Goal: Task Accomplishment & Management: Complete application form

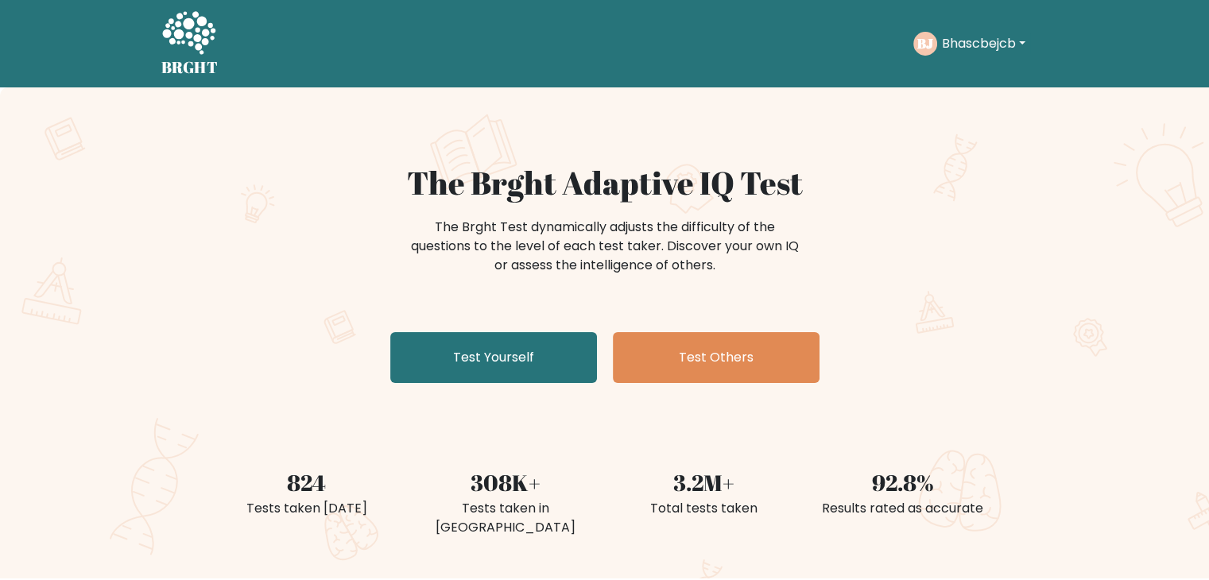
click at [1016, 36] on button "Bhascbejcb" at bounding box center [984, 43] width 93 height 21
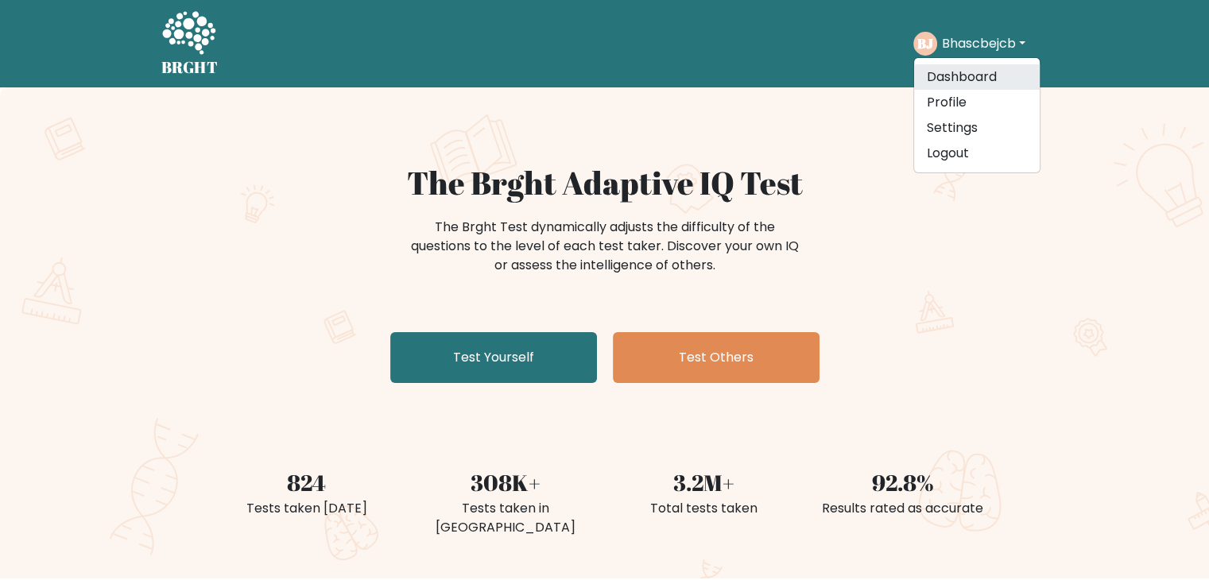
click at [968, 80] on link "Dashboard" at bounding box center [977, 76] width 126 height 25
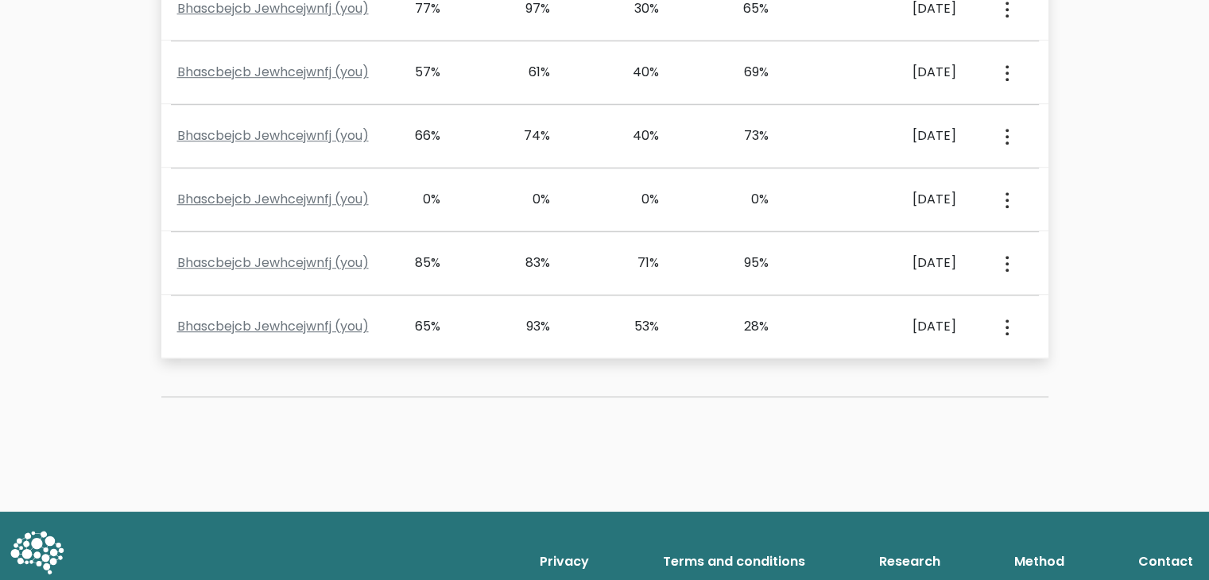
scroll to position [1075, 0]
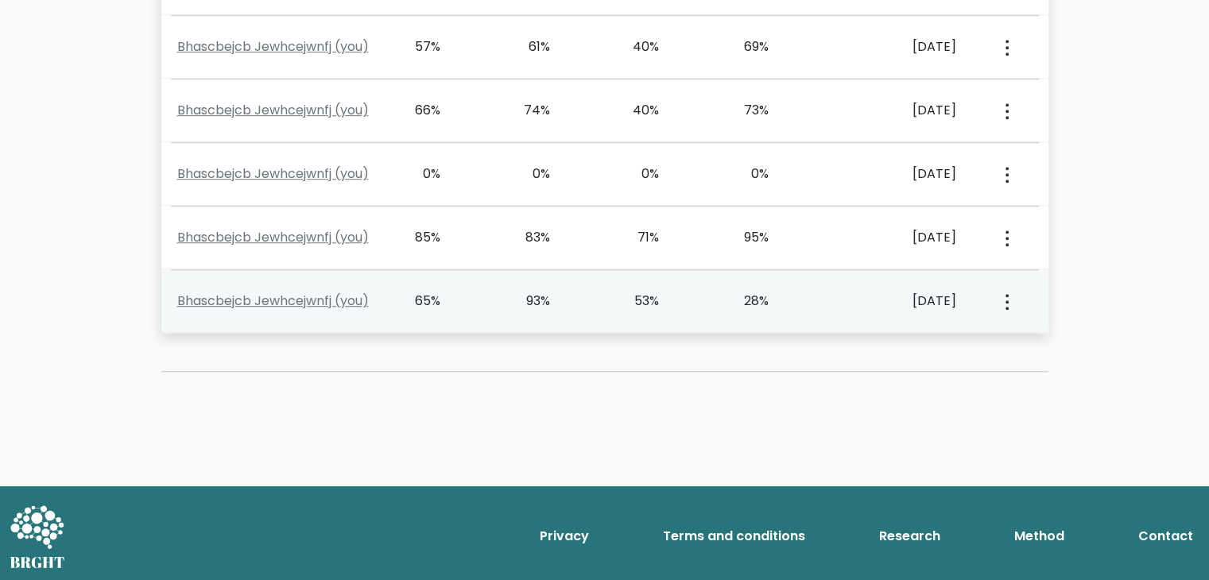
click at [644, 299] on div "53%" at bounding box center [637, 301] width 45 height 19
click at [518, 301] on div "93%" at bounding box center [527, 301] width 45 height 19
click at [1008, 305] on div "View Profile" at bounding box center [1006, 301] width 54 height 49
click at [1008, 307] on circle "button" at bounding box center [1007, 308] width 3 height 3
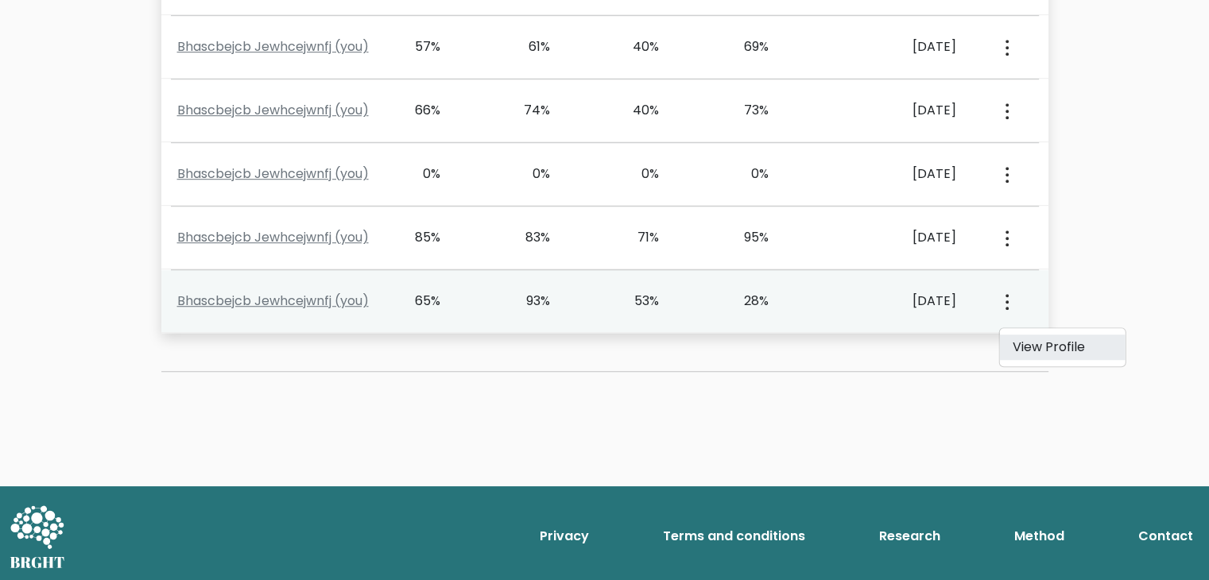
click at [1039, 346] on link "View Profile" at bounding box center [1063, 347] width 126 height 25
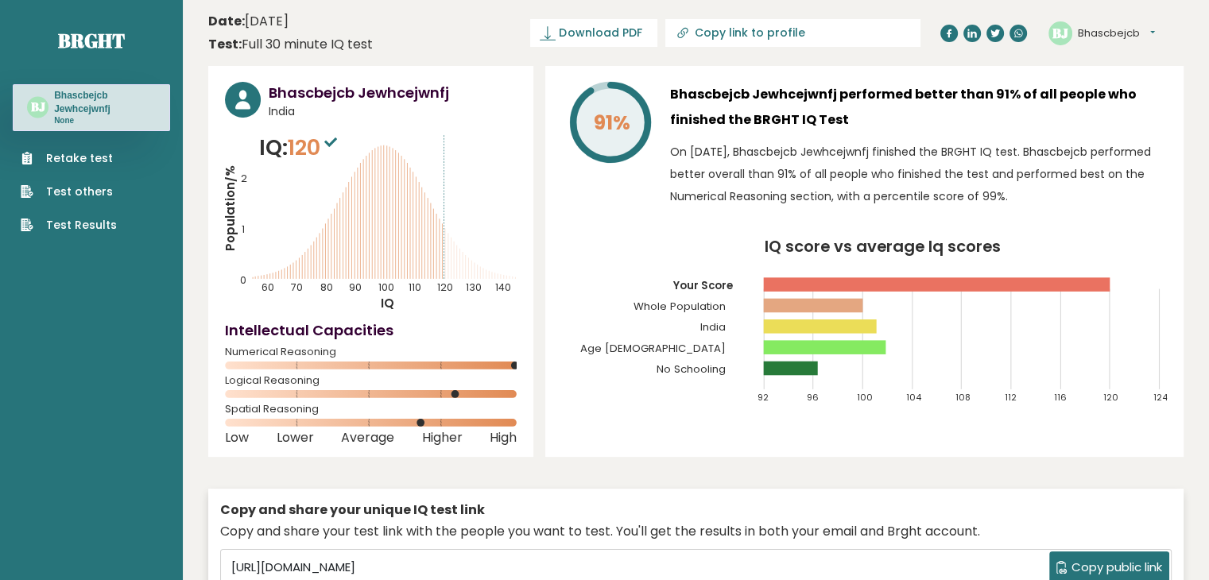
click at [73, 153] on link "Retake test" at bounding box center [69, 158] width 96 height 17
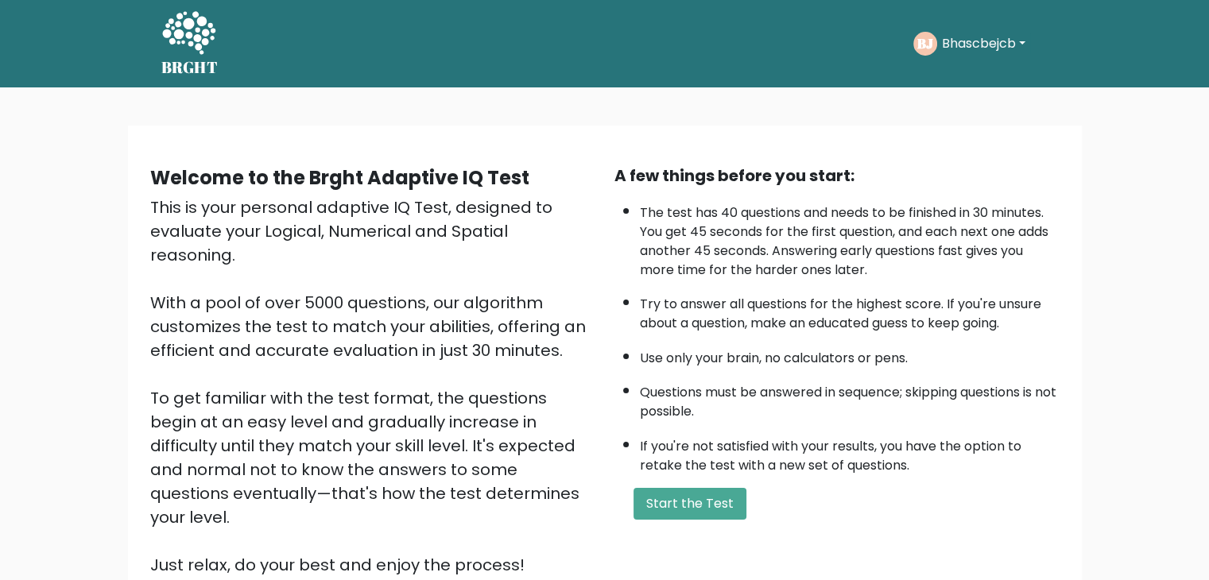
click at [967, 29] on div "BJ Bhascbejcb Dashboard Profile Settings Logout" at bounding box center [981, 43] width 135 height 37
click at [1007, 41] on button "Bhascbejcb" at bounding box center [984, 43] width 93 height 21
click at [949, 80] on link "Dashboard" at bounding box center [977, 84] width 126 height 25
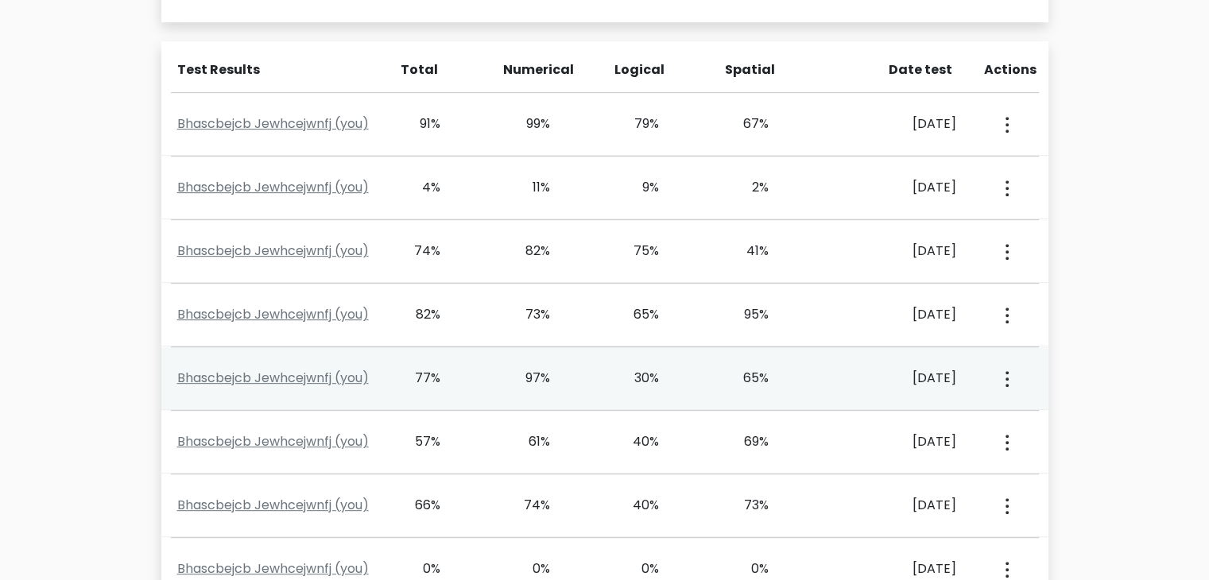
scroll to position [677, 0]
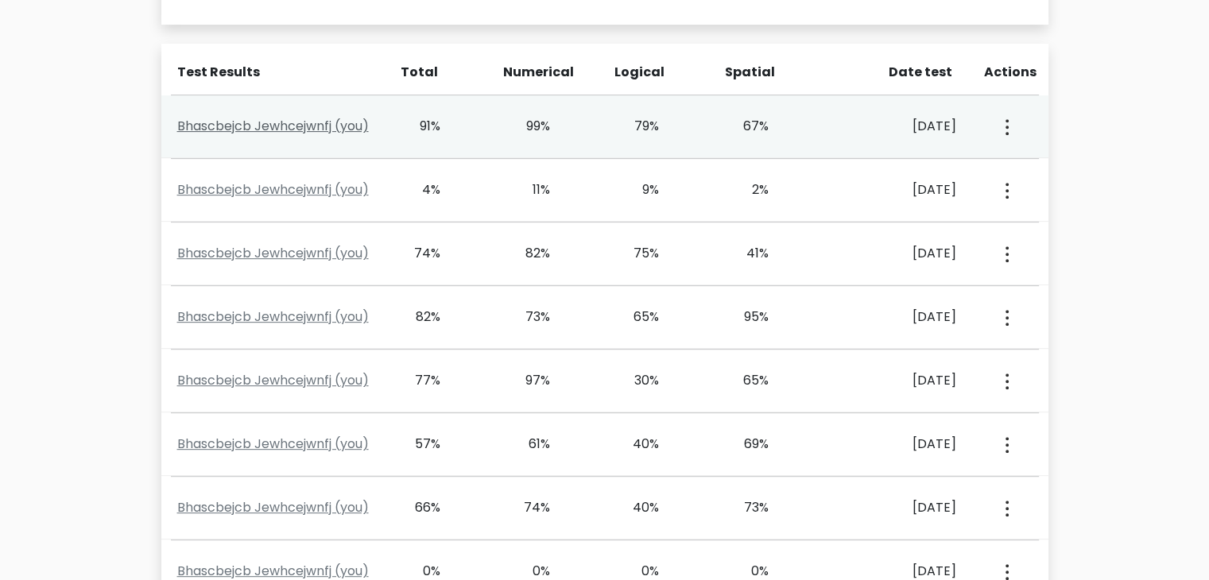
click at [231, 122] on link "Bhascbejcb Jewhcejwnfj (you)" at bounding box center [273, 126] width 192 height 18
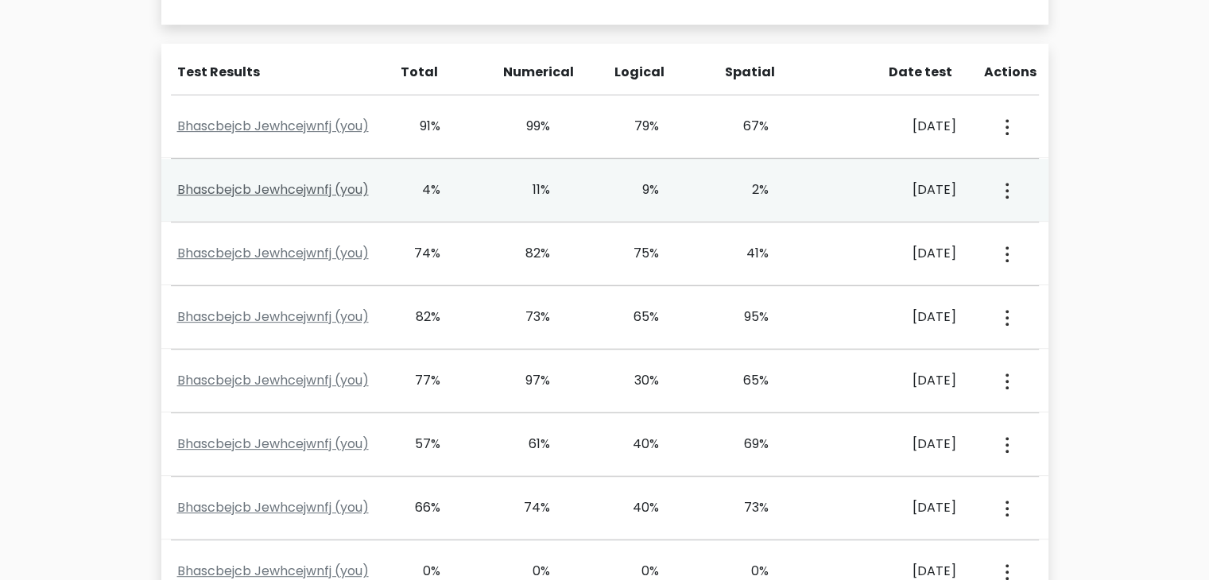
click at [216, 181] on link "Bhascbejcb Jewhcejwnfj (you)" at bounding box center [273, 190] width 192 height 18
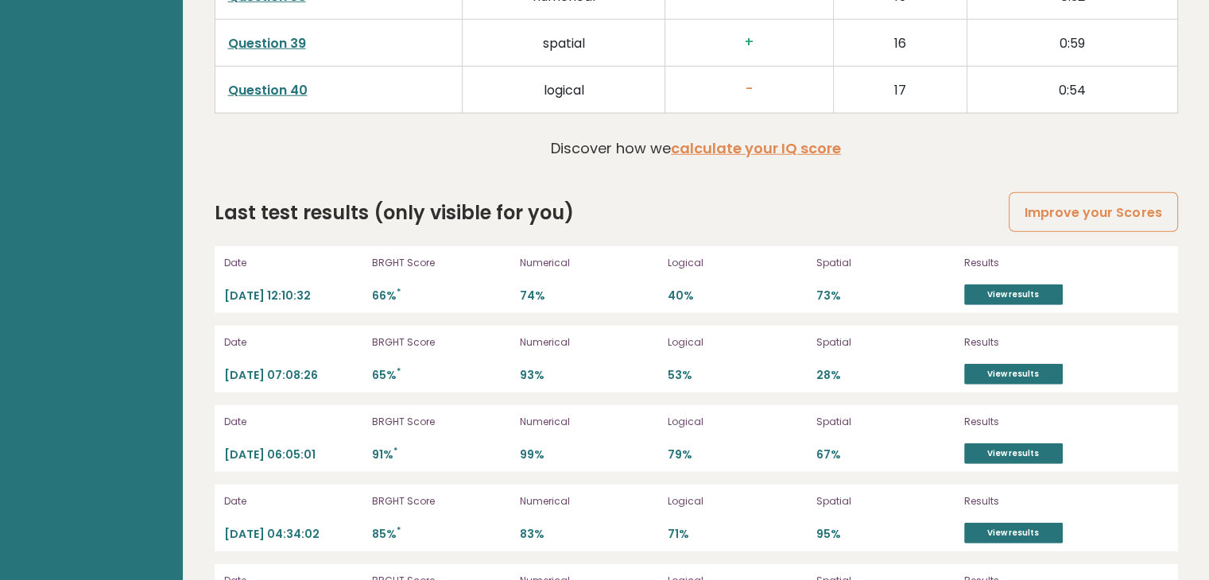
scroll to position [4392, 0]
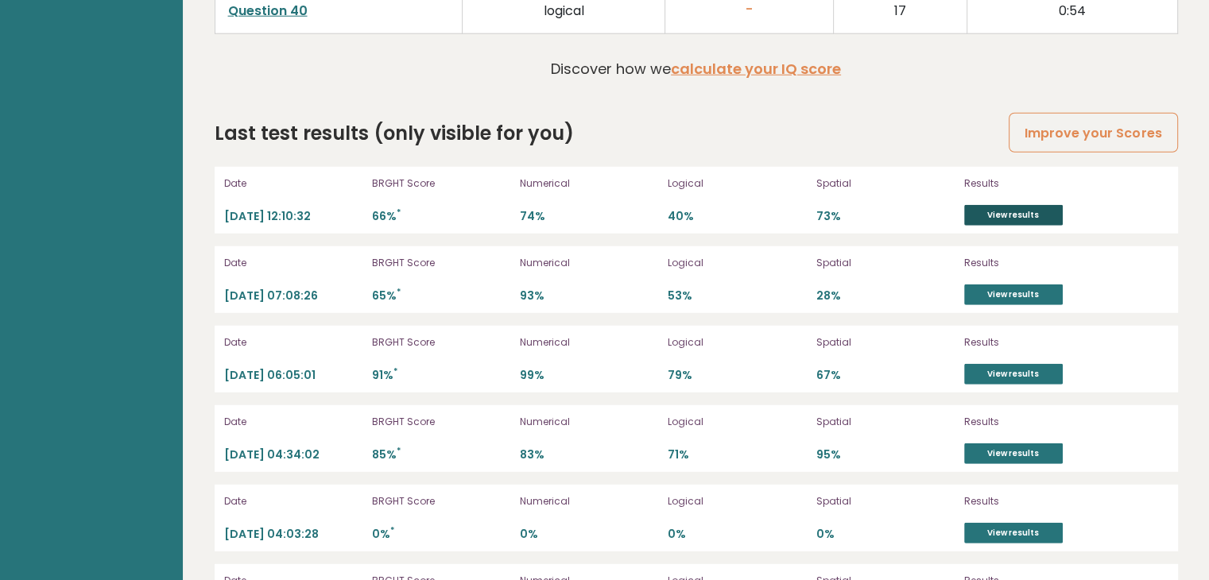
click at [992, 205] on link "View results" at bounding box center [1014, 215] width 99 height 21
click at [1002, 285] on link "View results" at bounding box center [1014, 295] width 99 height 21
click at [990, 371] on link "View results" at bounding box center [1014, 374] width 99 height 21
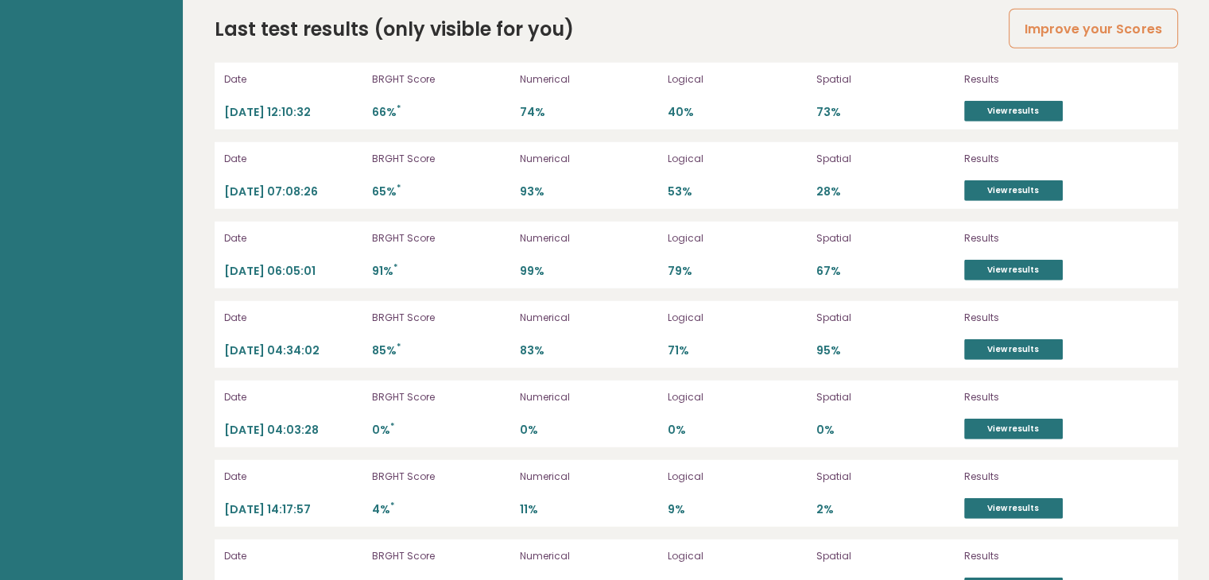
scroll to position [4698, 0]
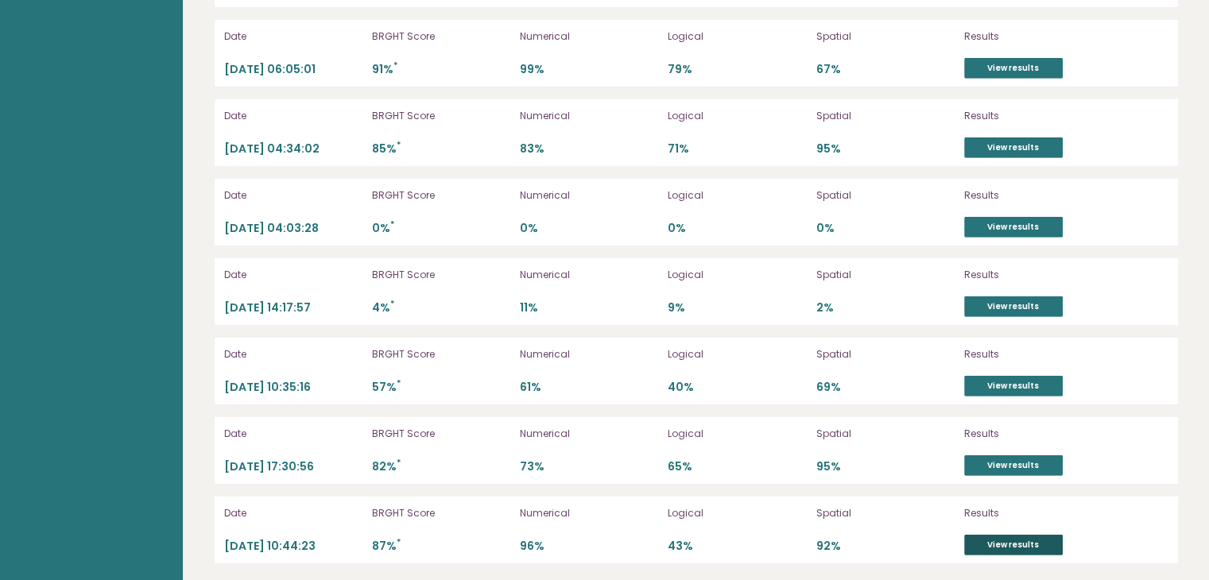
click at [1005, 536] on link "View results" at bounding box center [1014, 545] width 99 height 21
click at [994, 456] on link "View results" at bounding box center [1014, 466] width 99 height 21
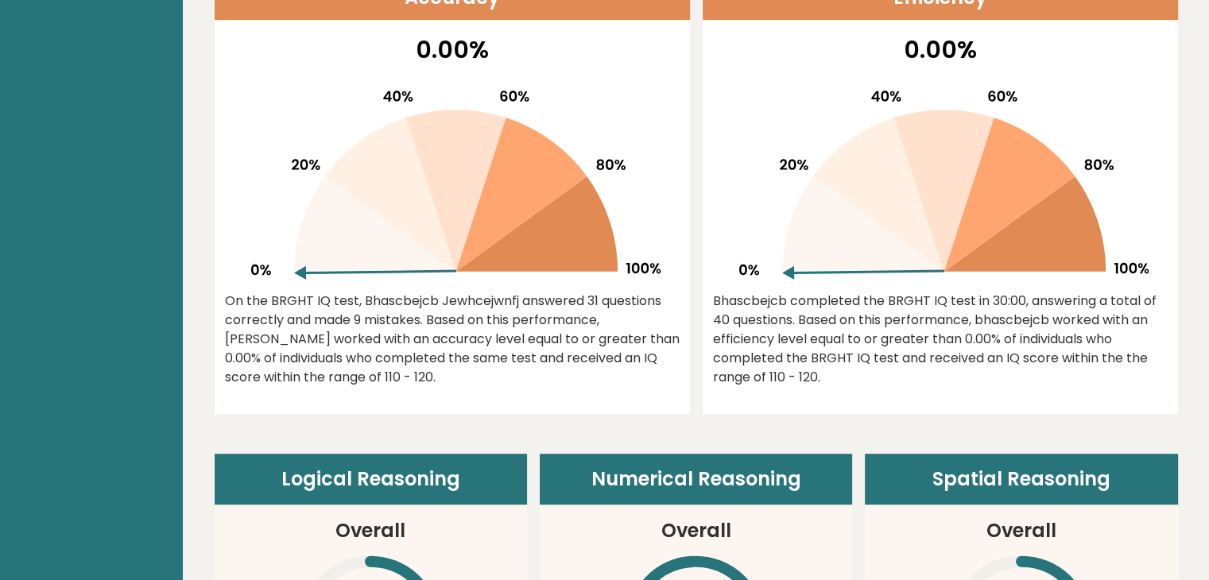
scroll to position [0, 0]
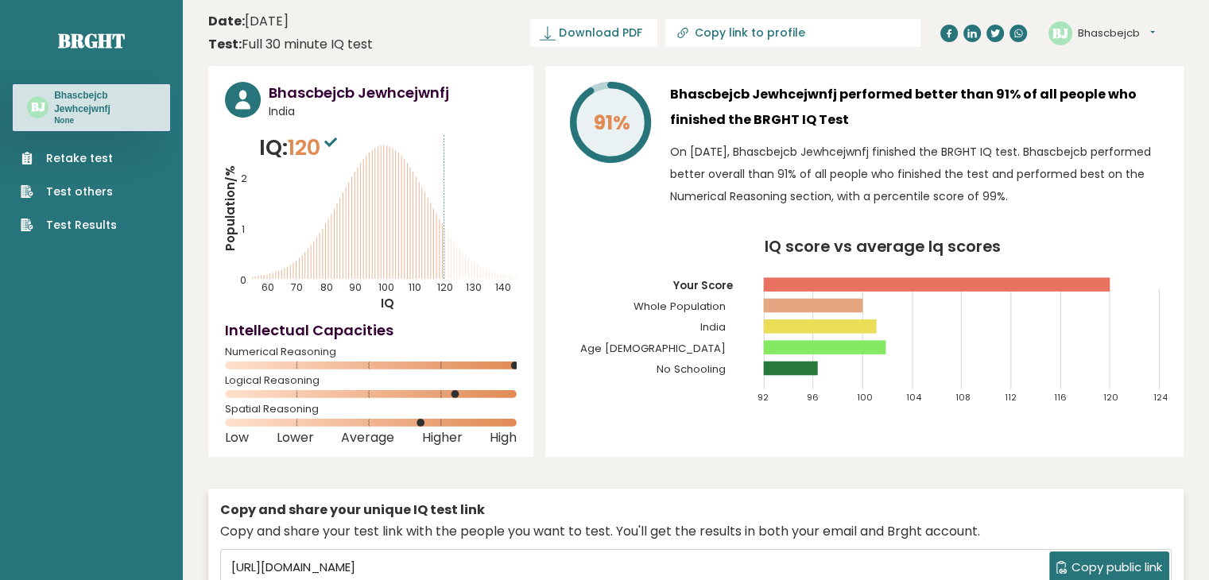
click at [99, 150] on link "Retake test" at bounding box center [69, 158] width 96 height 17
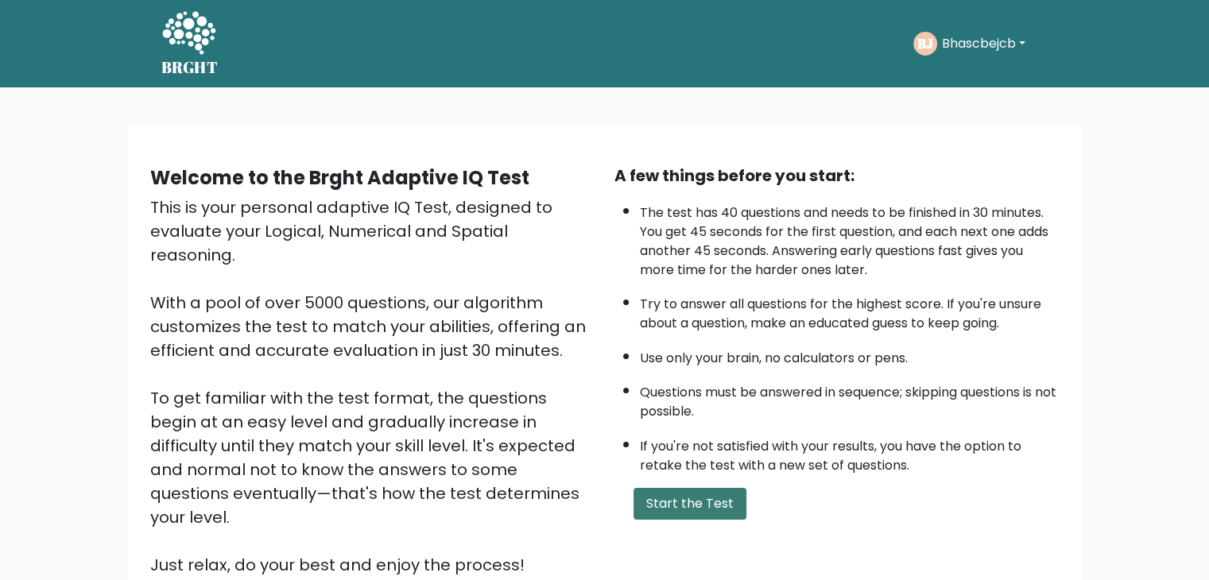
click at [687, 495] on button "Start the Test" at bounding box center [690, 504] width 113 height 32
click at [984, 41] on button "Bhascbejcb" at bounding box center [984, 43] width 93 height 21
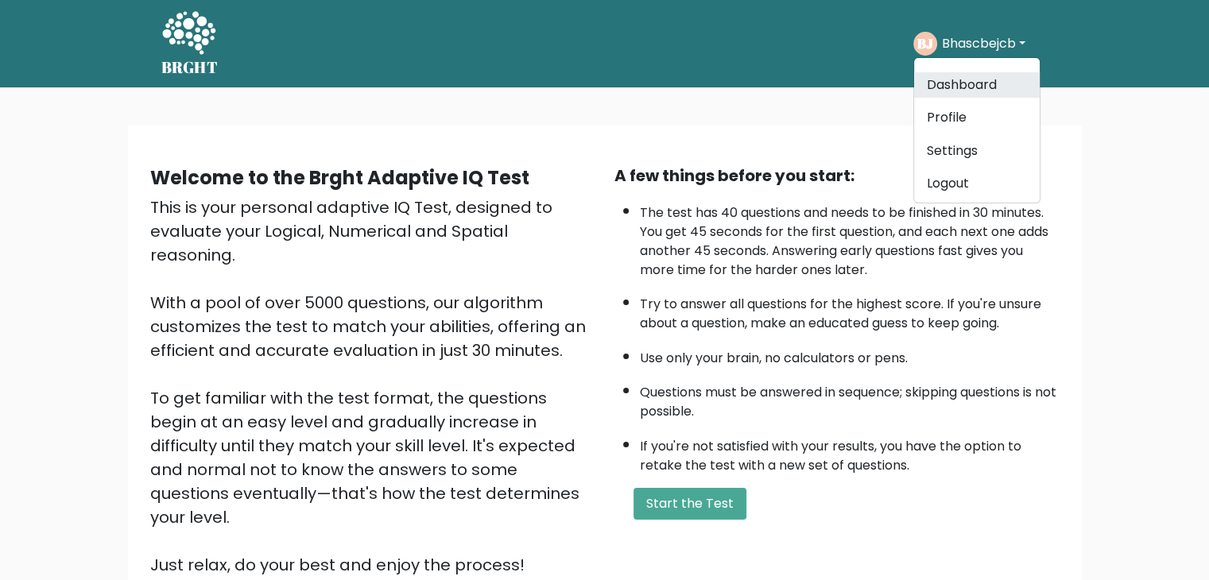
click at [969, 80] on link "Dashboard" at bounding box center [977, 84] width 126 height 25
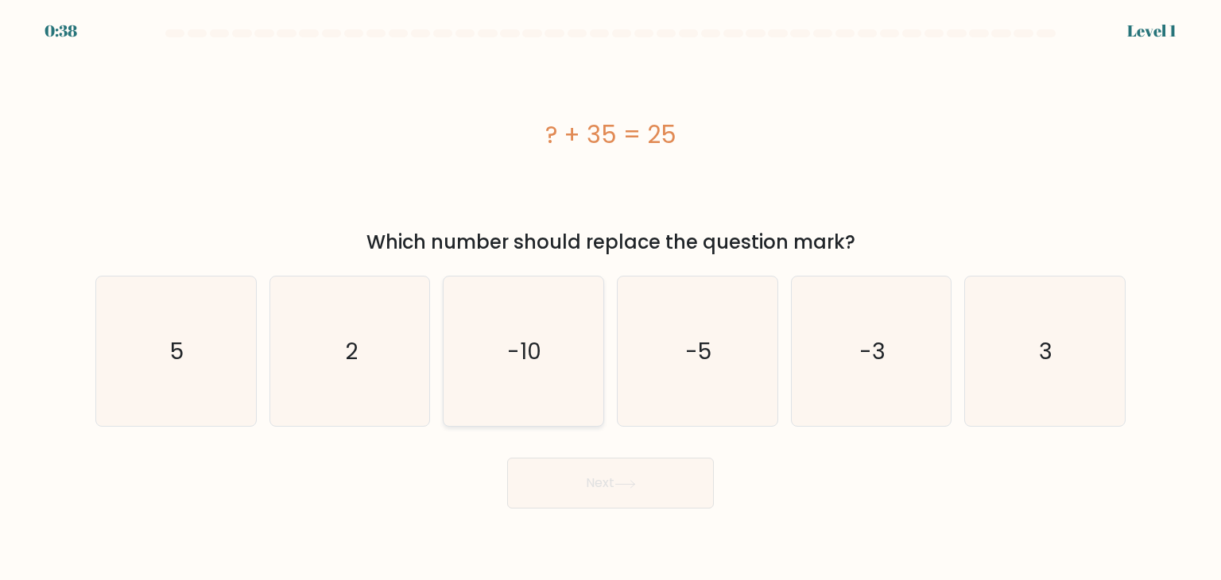
click at [548, 357] on icon "-10" at bounding box center [522, 351] width 149 height 149
click at [611, 298] on input "c. -10" at bounding box center [611, 294] width 1 height 8
radio input "true"
click at [576, 487] on button "Next" at bounding box center [610, 483] width 207 height 51
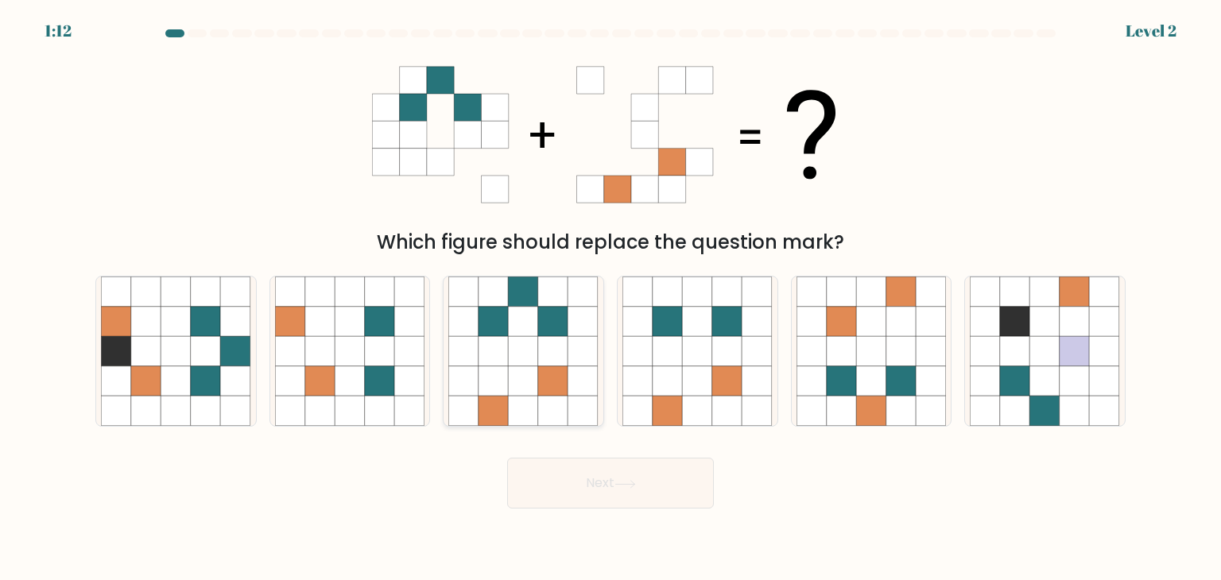
click at [531, 367] on icon at bounding box center [524, 382] width 30 height 30
click at [611, 298] on input "c." at bounding box center [611, 294] width 1 height 8
radio input "true"
click at [580, 498] on button "Next" at bounding box center [610, 483] width 207 height 51
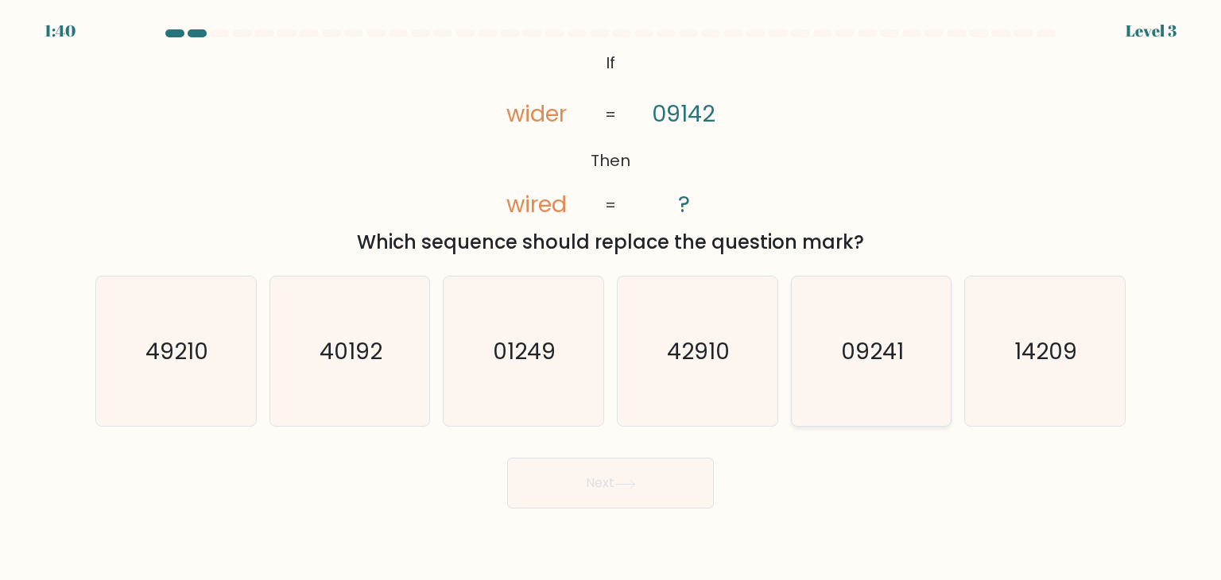
click at [910, 363] on icon "09241" at bounding box center [871, 351] width 149 height 149
click at [611, 298] on input "e. 09241" at bounding box center [611, 294] width 1 height 8
radio input "true"
click at [573, 483] on button "Next" at bounding box center [610, 483] width 207 height 51
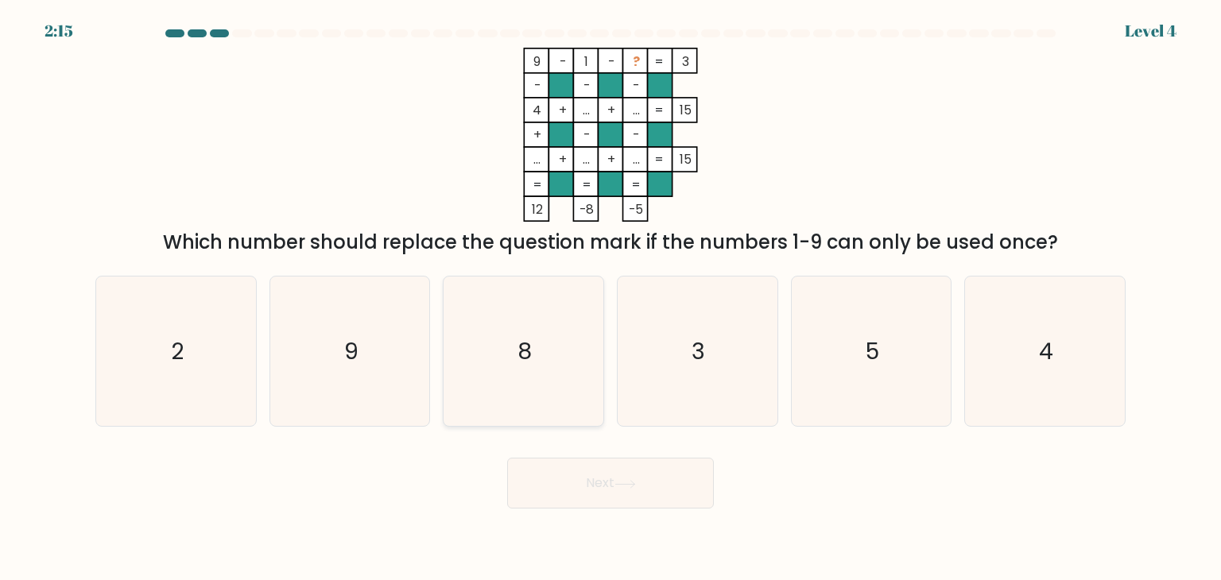
click at [538, 386] on icon "8" at bounding box center [522, 351] width 149 height 149
click at [611, 298] on input "c. 8" at bounding box center [611, 294] width 1 height 8
radio input "true"
click at [580, 493] on button "Next" at bounding box center [610, 483] width 207 height 51
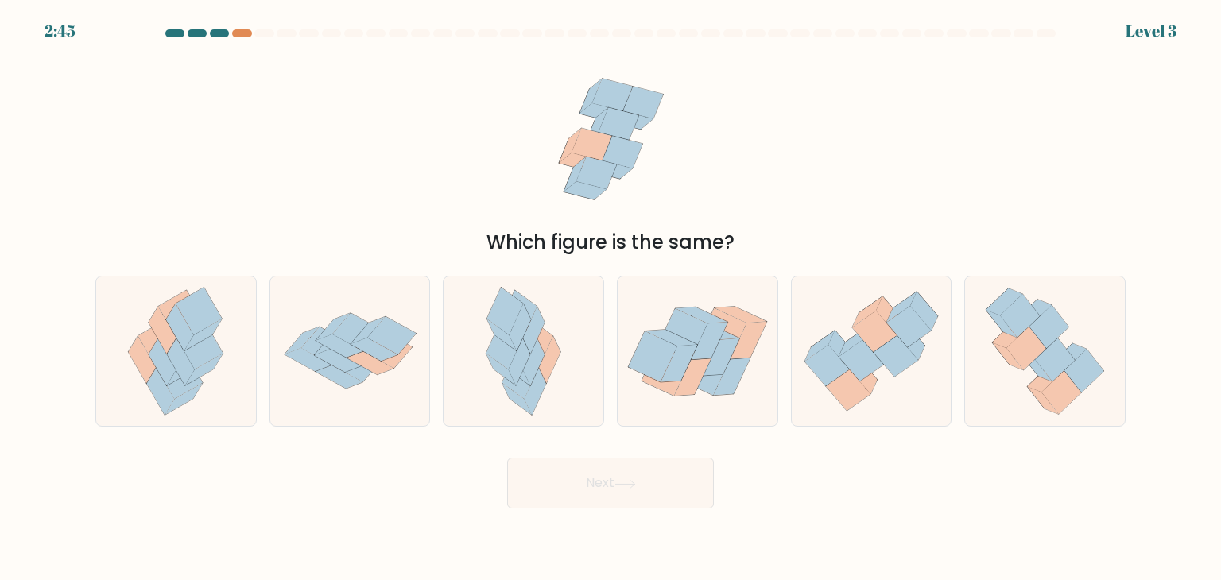
click at [188, 141] on div "Which figure is the same?" at bounding box center [611, 152] width 1050 height 209
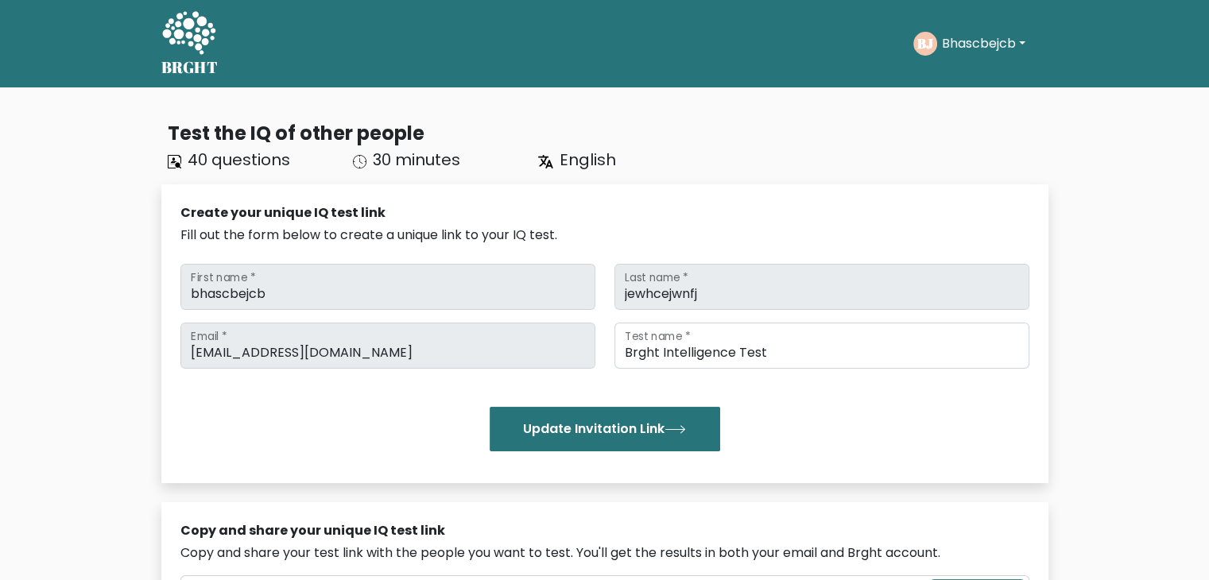
click at [996, 45] on button "Bhascbejcb" at bounding box center [984, 43] width 93 height 21
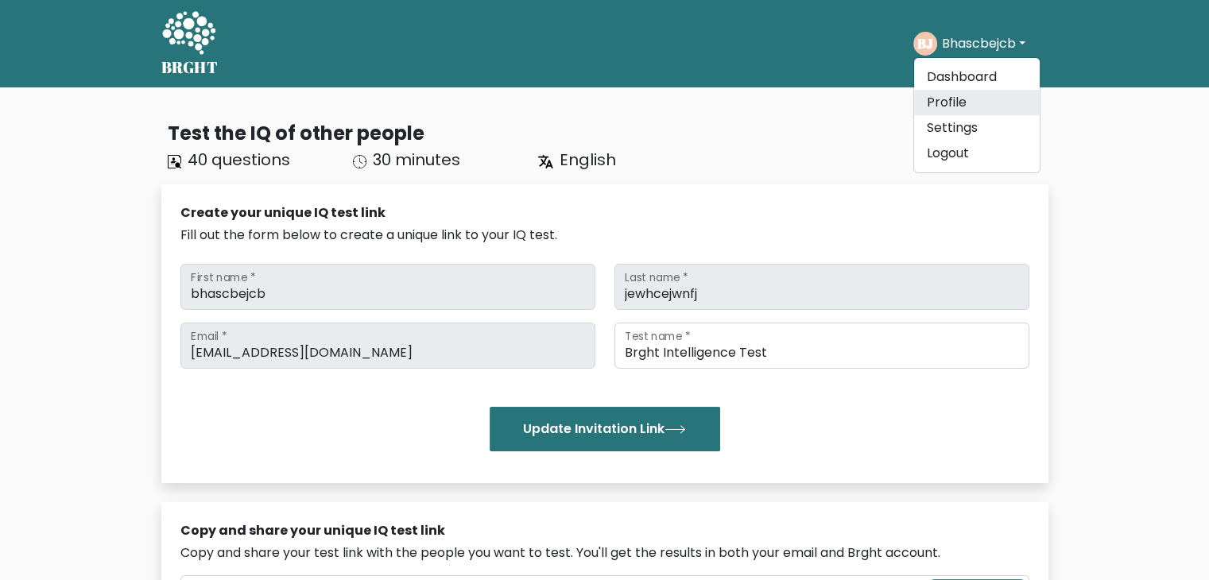
click at [957, 92] on link "Profile" at bounding box center [977, 102] width 126 height 25
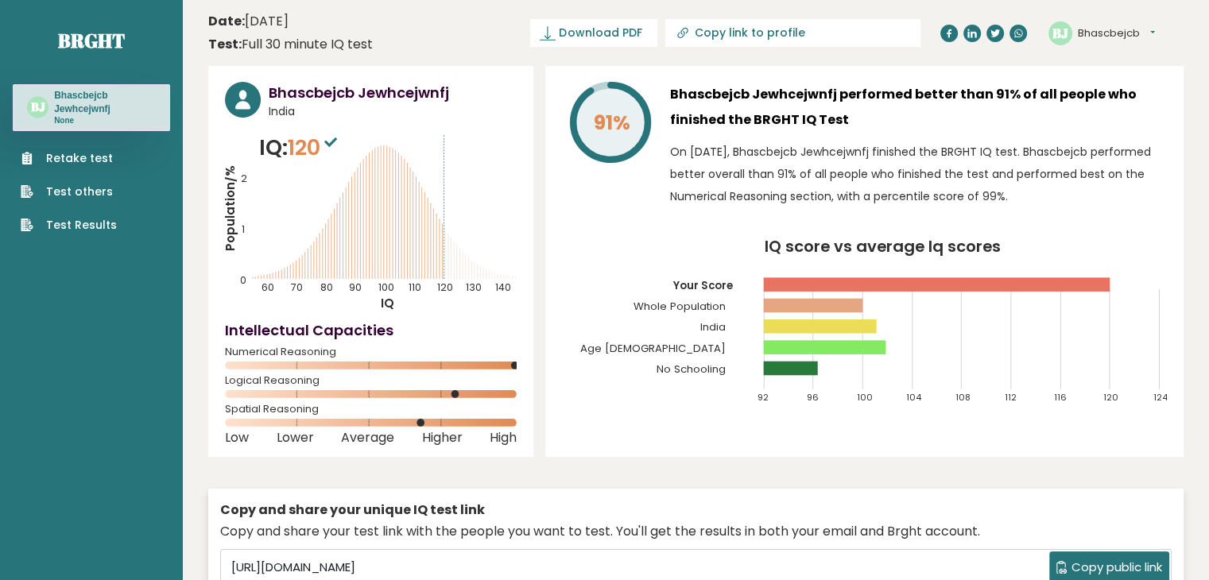
click at [75, 153] on link "Retake test" at bounding box center [69, 158] width 96 height 17
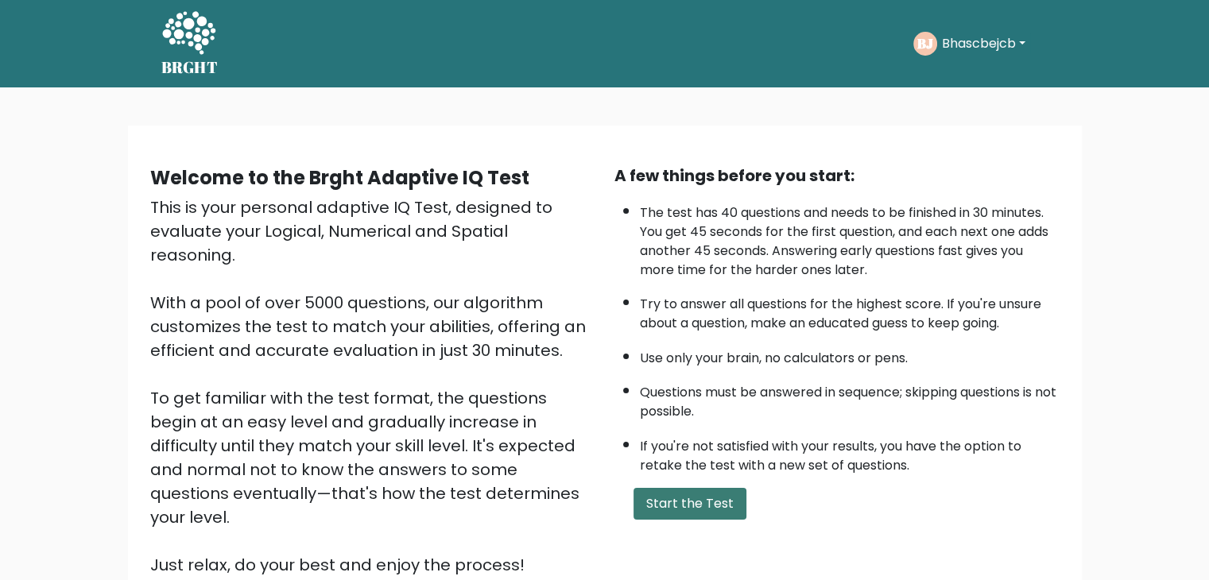
click at [650, 504] on button "Start the Test" at bounding box center [690, 504] width 113 height 32
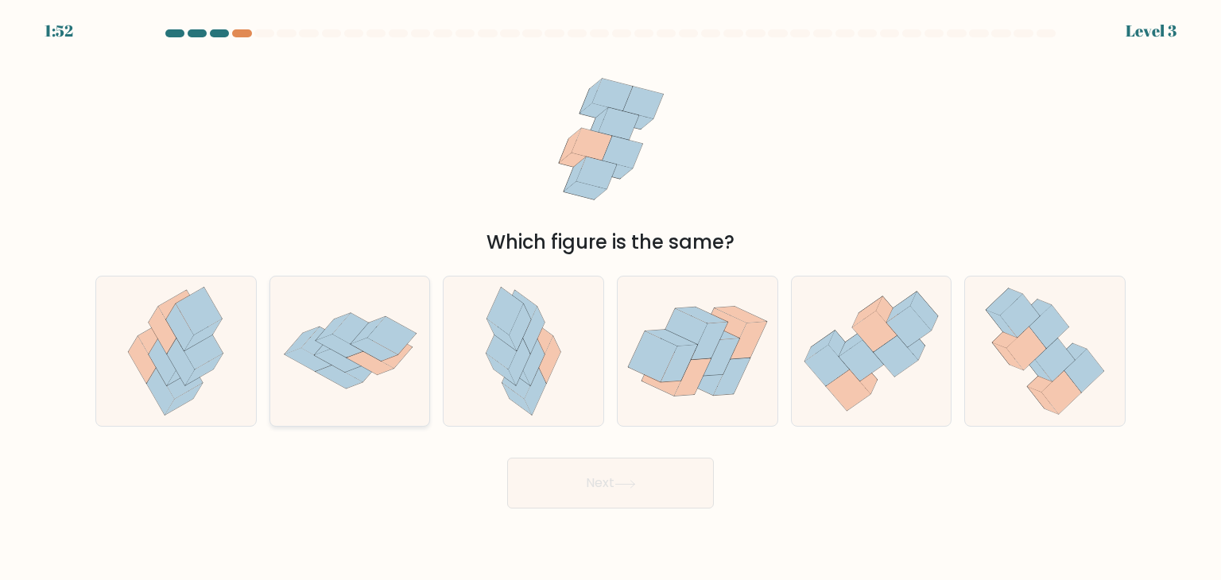
click at [355, 370] on icon at bounding box center [356, 364] width 49 height 38
click at [611, 298] on input "b." at bounding box center [611, 294] width 1 height 8
radio input "true"
click at [612, 497] on button "Next" at bounding box center [610, 483] width 207 height 51
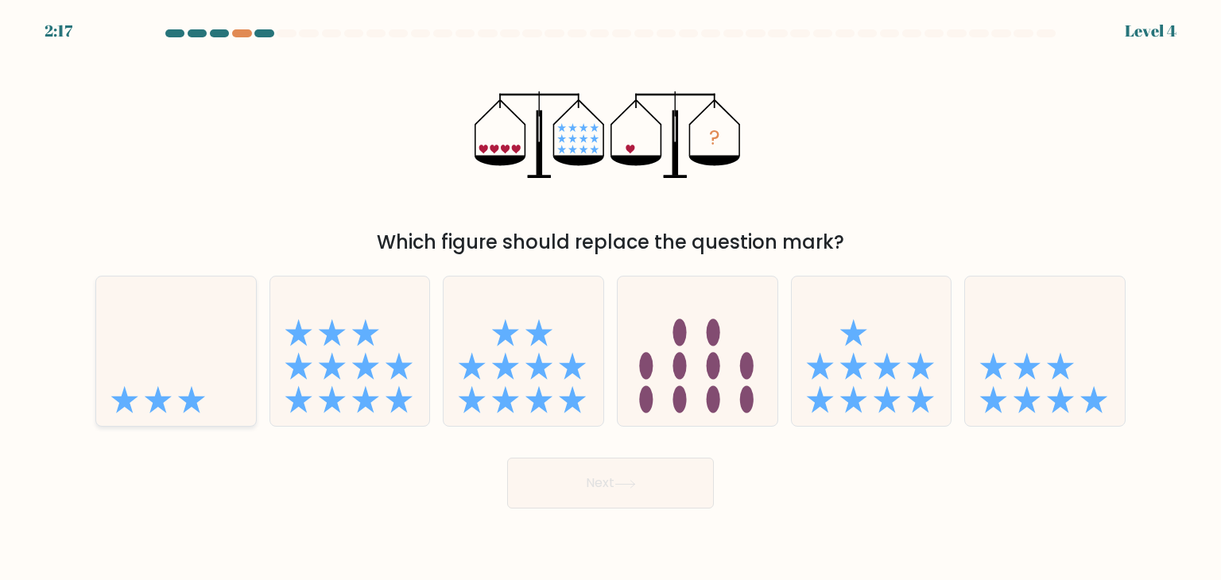
click at [254, 368] on icon at bounding box center [176, 351] width 160 height 132
click at [611, 298] on input "a." at bounding box center [611, 294] width 1 height 8
radio input "true"
click at [563, 474] on button "Next" at bounding box center [610, 483] width 207 height 51
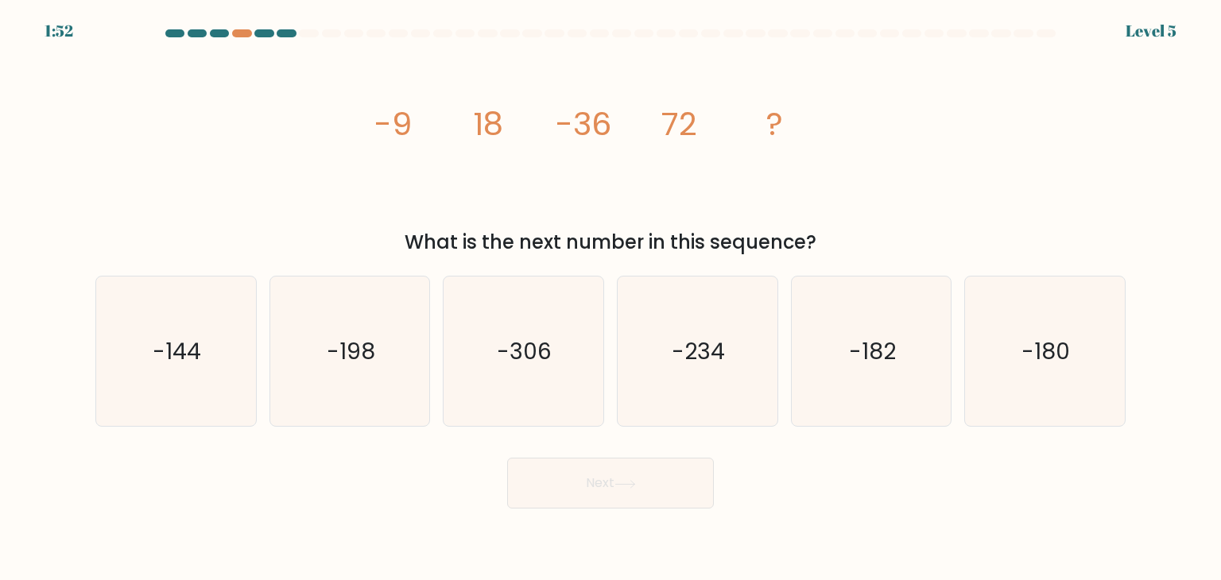
click at [689, 131] on tspan "72" at bounding box center [680, 124] width 36 height 45
click at [242, 371] on icon "-144" at bounding box center [175, 351] width 149 height 149
click at [611, 298] on input "a. -144" at bounding box center [611, 294] width 1 height 8
radio input "true"
click at [577, 475] on button "Next" at bounding box center [610, 483] width 207 height 51
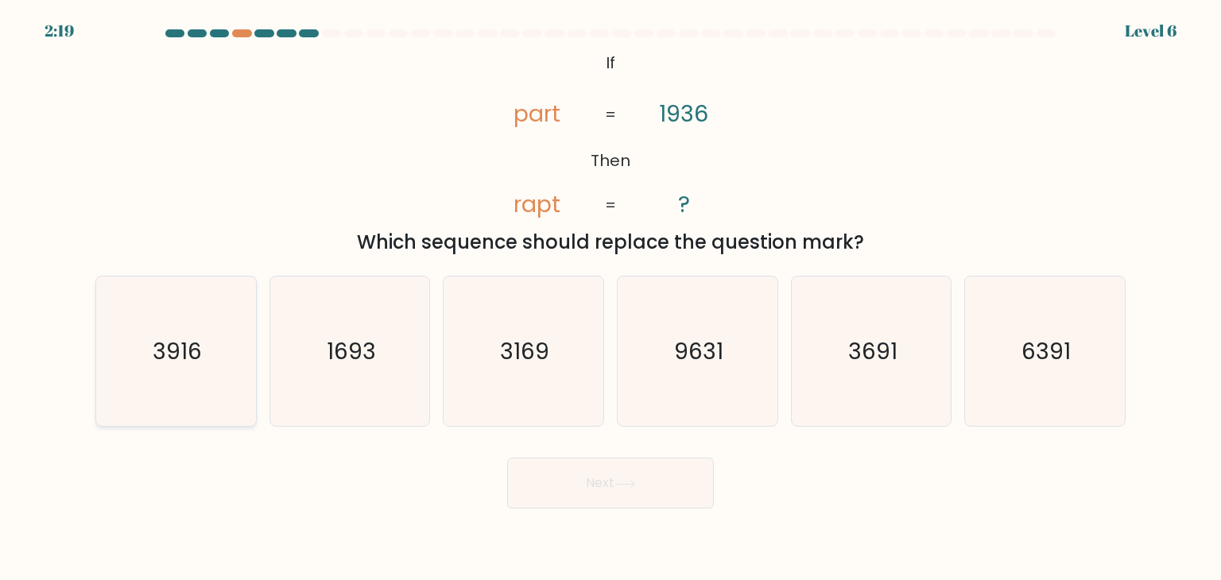
click at [163, 395] on icon "3916" at bounding box center [175, 351] width 149 height 149
click at [611, 298] on input "a. 3916" at bounding box center [611, 294] width 1 height 8
radio input "true"
click at [529, 482] on button "Next" at bounding box center [610, 483] width 207 height 51
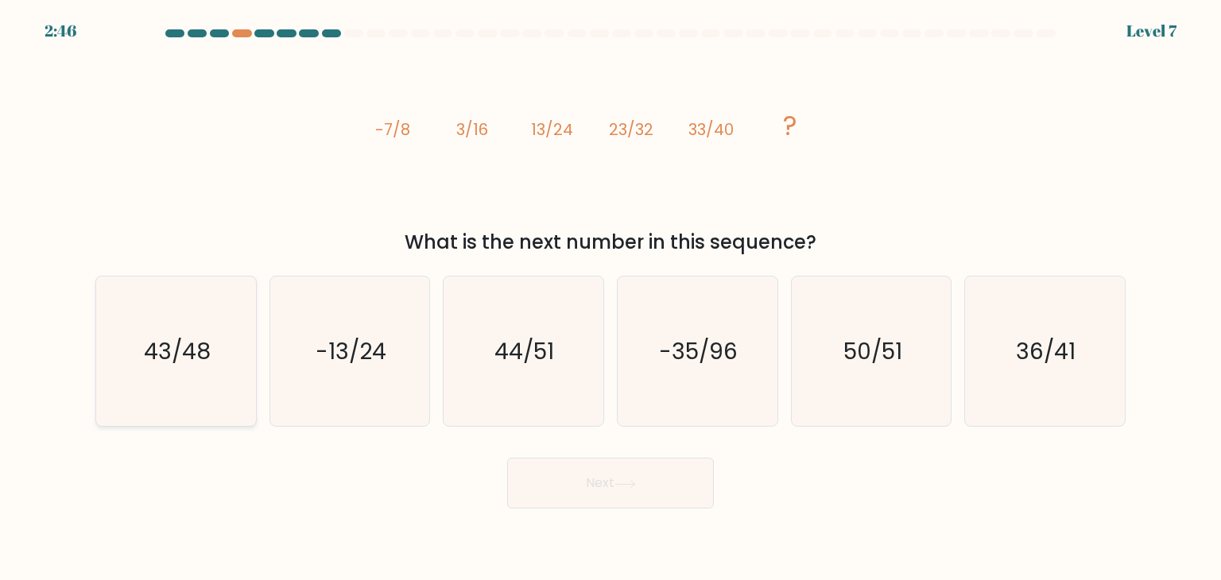
click at [217, 359] on icon "43/48" at bounding box center [175, 351] width 149 height 149
click at [611, 298] on input "a. 43/48" at bounding box center [611, 294] width 1 height 8
radio input "true"
click at [592, 475] on button "Next" at bounding box center [610, 483] width 207 height 51
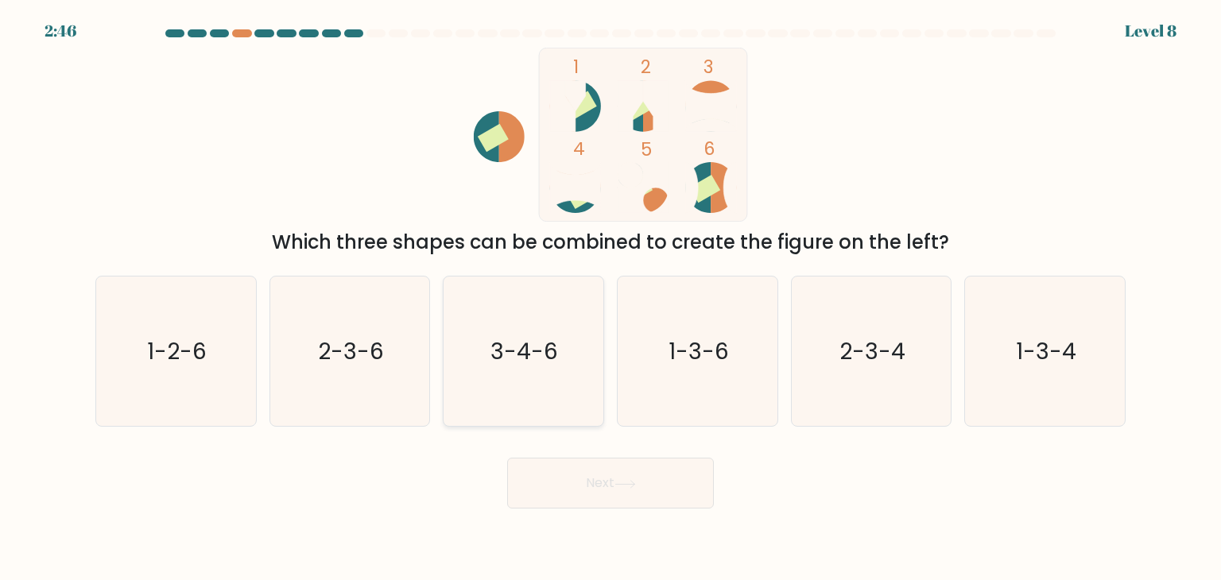
click at [590, 367] on icon "3-4-6" at bounding box center [522, 351] width 149 height 149
click at [611, 298] on input "c. 3-4-6" at bounding box center [611, 294] width 1 height 8
radio input "true"
click at [568, 483] on button "Next" at bounding box center [610, 483] width 207 height 51
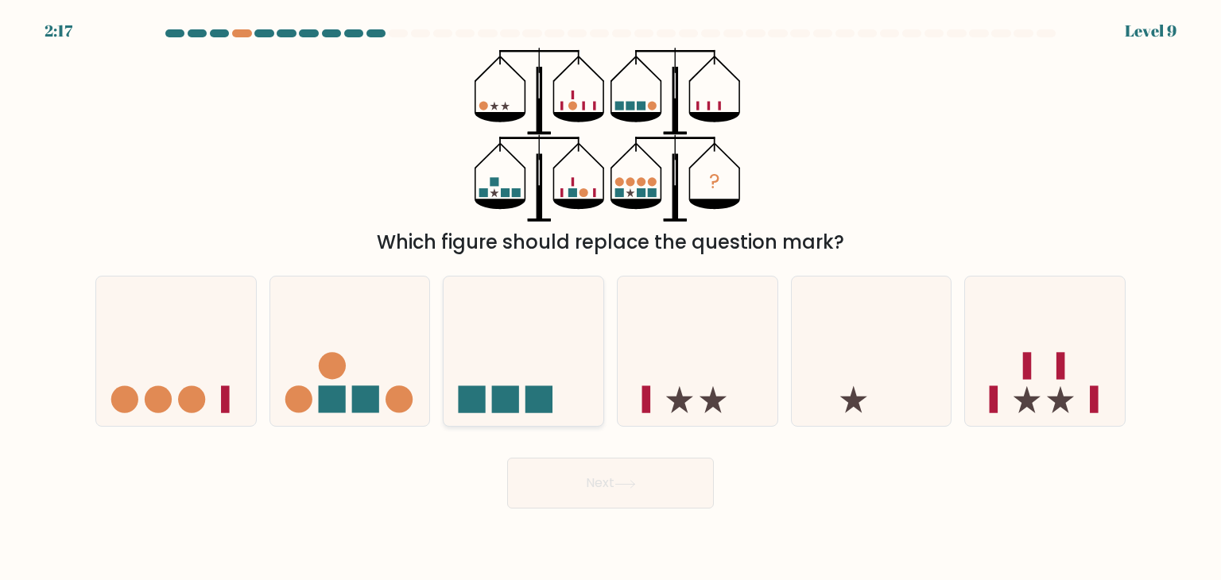
click at [534, 351] on icon at bounding box center [524, 351] width 160 height 132
click at [611, 298] on input "c." at bounding box center [611, 294] width 1 height 8
radio input "true"
click at [1000, 392] on icon at bounding box center [1045, 351] width 160 height 132
click at [611, 298] on input "f." at bounding box center [611, 294] width 1 height 8
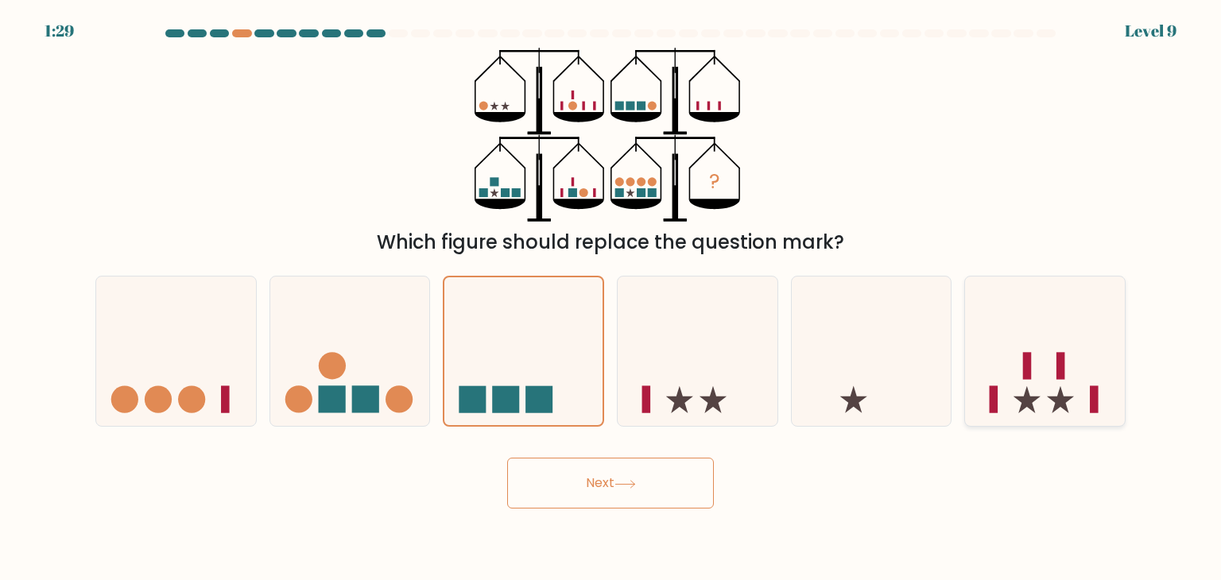
radio input "true"
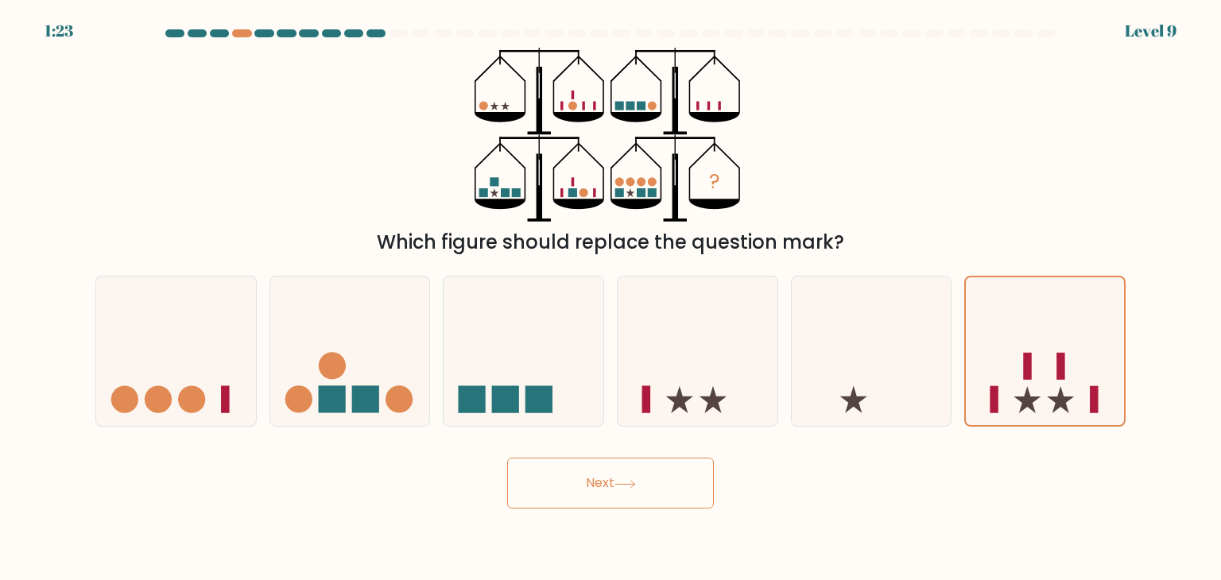
click at [627, 478] on button "Next" at bounding box center [610, 483] width 207 height 51
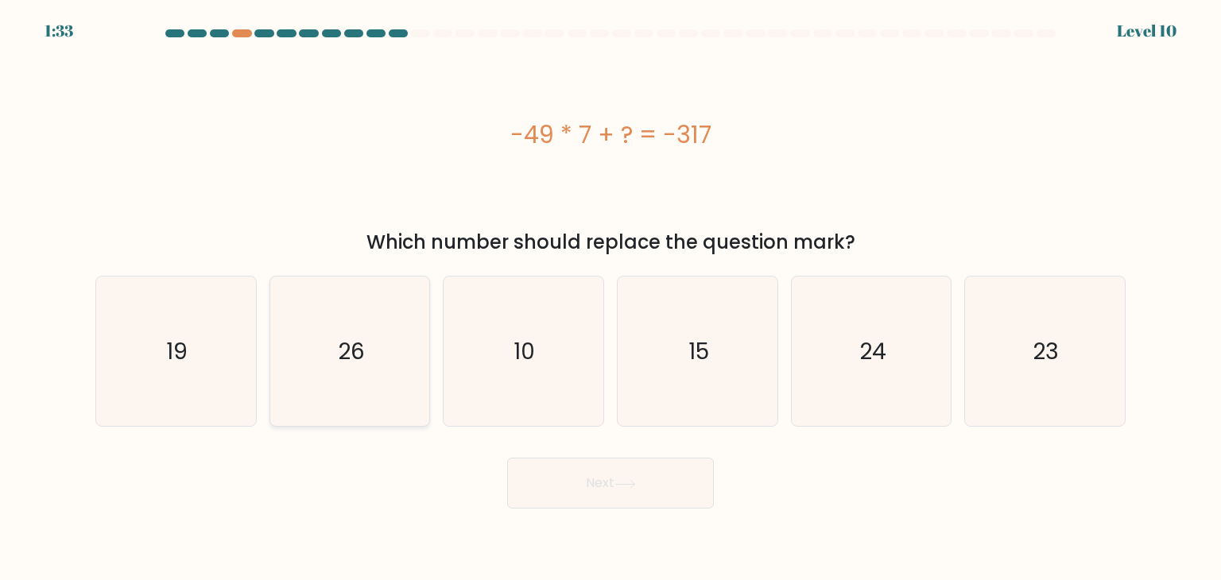
click at [375, 313] on icon "26" at bounding box center [349, 351] width 149 height 149
click at [611, 298] on input "b. 26" at bounding box center [611, 294] width 1 height 8
radio input "true"
click at [576, 493] on button "Next" at bounding box center [610, 483] width 207 height 51
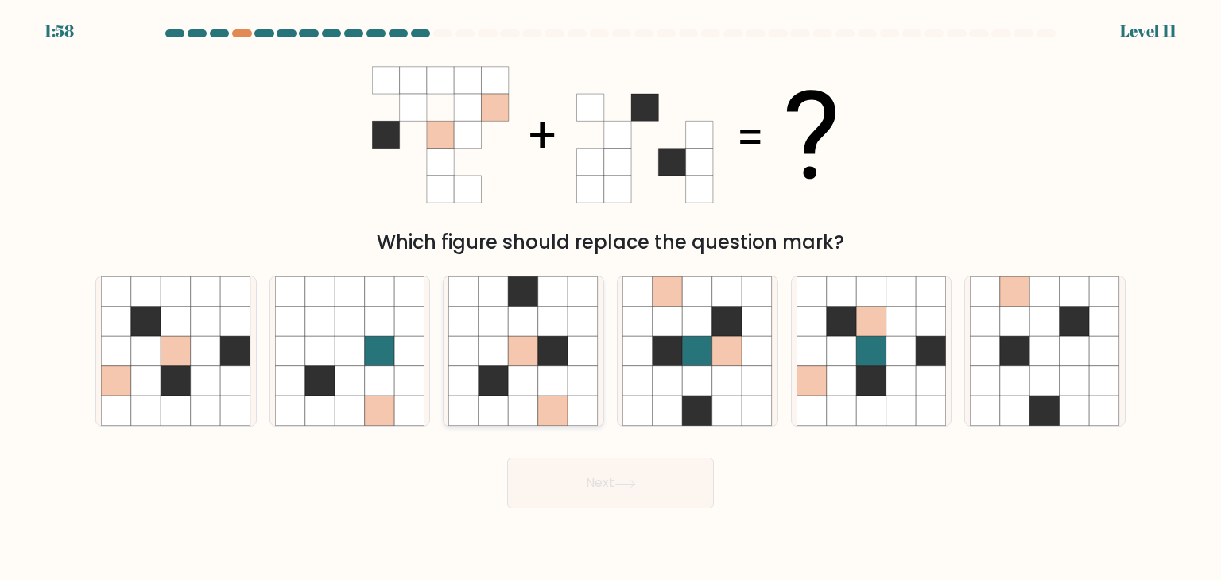
click at [519, 336] on icon at bounding box center [524, 351] width 30 height 30
click at [611, 298] on input "c." at bounding box center [611, 294] width 1 height 8
radio input "true"
click at [541, 478] on button "Next" at bounding box center [610, 483] width 207 height 51
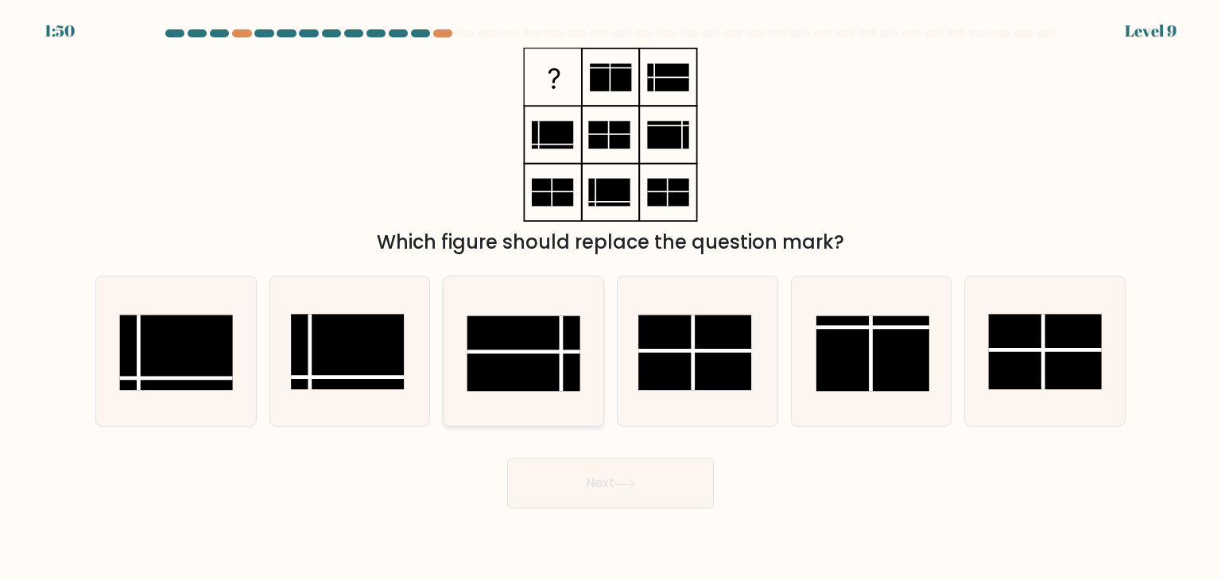
click at [542, 367] on rect at bounding box center [524, 354] width 113 height 76
click at [611, 298] on input "c." at bounding box center [611, 294] width 1 height 8
radio input "true"
click at [608, 488] on button "Next" at bounding box center [610, 483] width 207 height 51
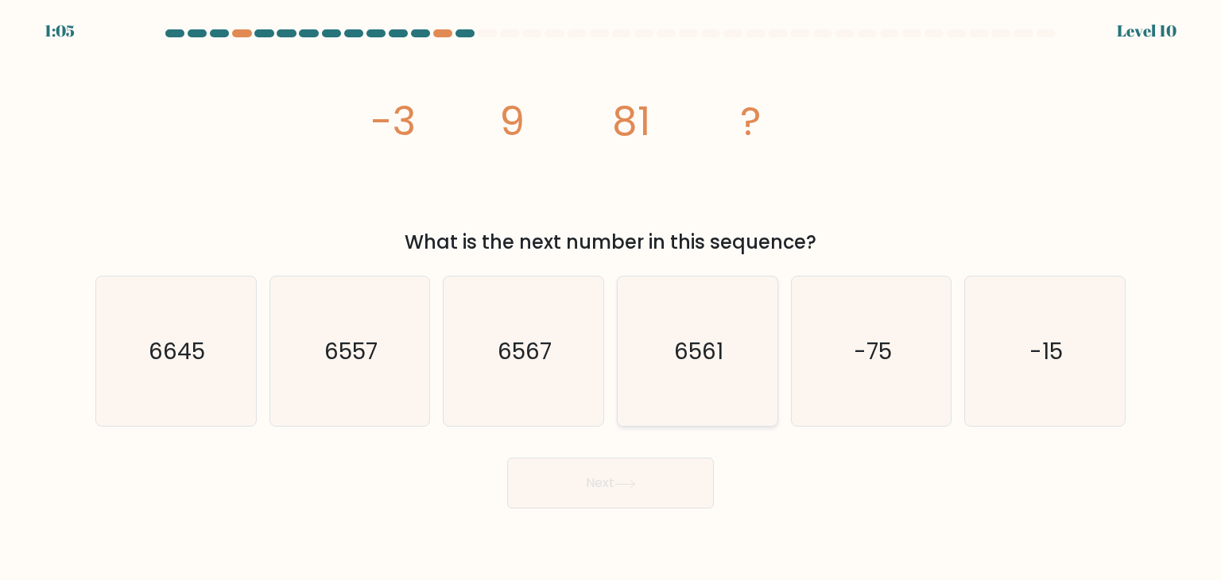
click at [715, 325] on icon "6561" at bounding box center [697, 351] width 149 height 149
click at [611, 298] on input "d. 6561" at bounding box center [611, 294] width 1 height 8
radio input "true"
click at [608, 494] on button "Next" at bounding box center [610, 483] width 207 height 51
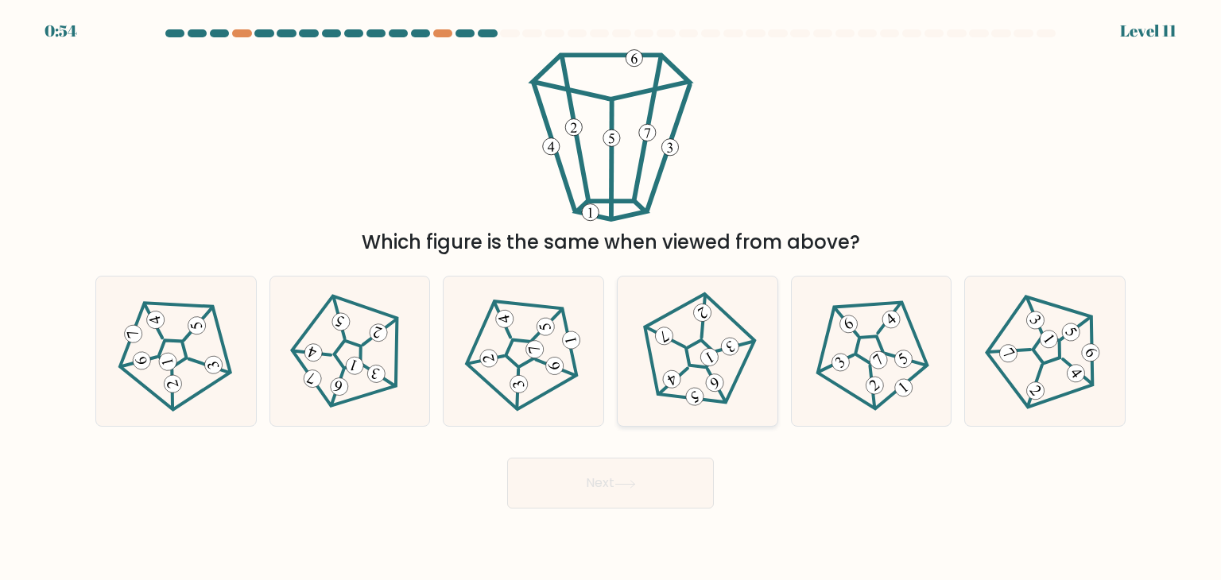
click at [713, 357] on 673 at bounding box center [709, 357] width 24 height 24
click at [611, 298] on input "d." at bounding box center [611, 294] width 1 height 8
radio input "true"
click at [1021, 335] on icon at bounding box center [1045, 352] width 120 height 120
click at [611, 298] on input "f." at bounding box center [611, 294] width 1 height 8
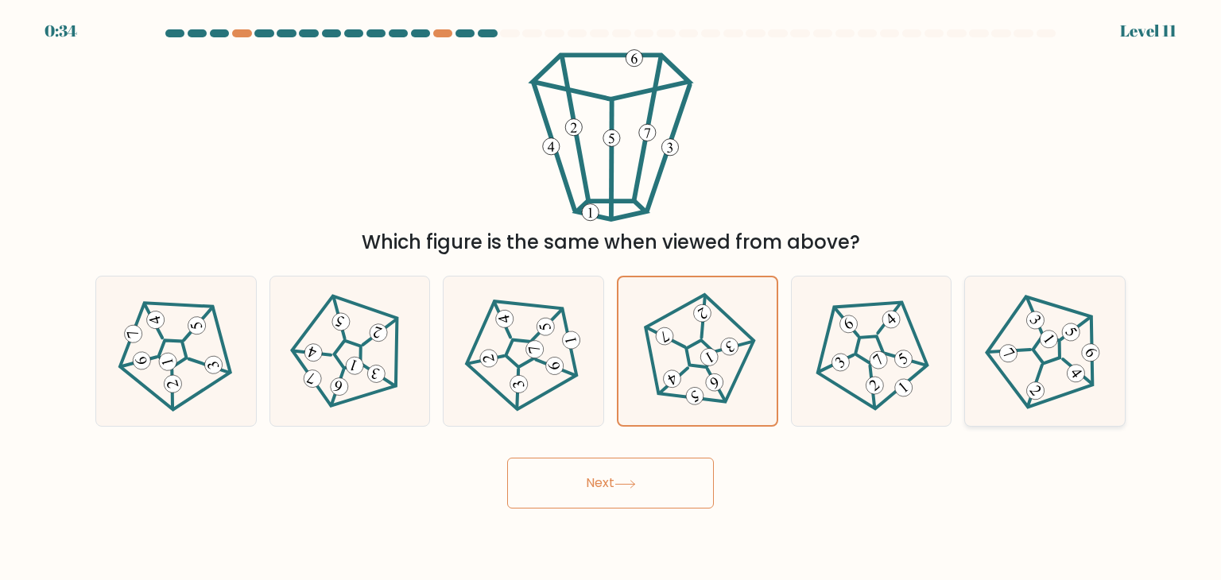
radio input "true"
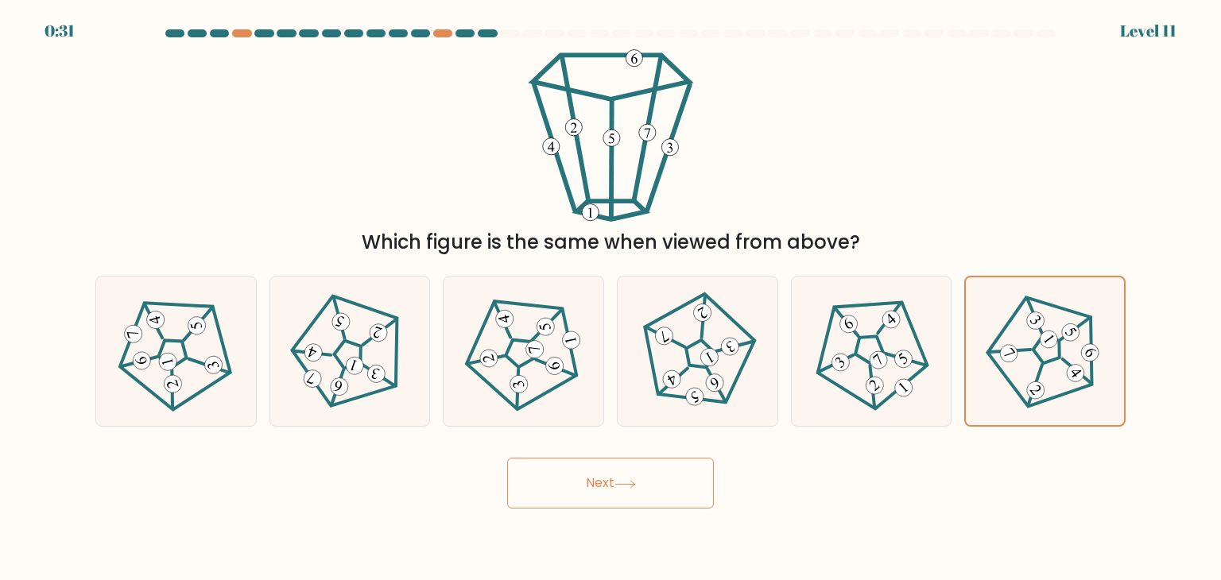
click at [625, 471] on button "Next" at bounding box center [610, 483] width 207 height 51
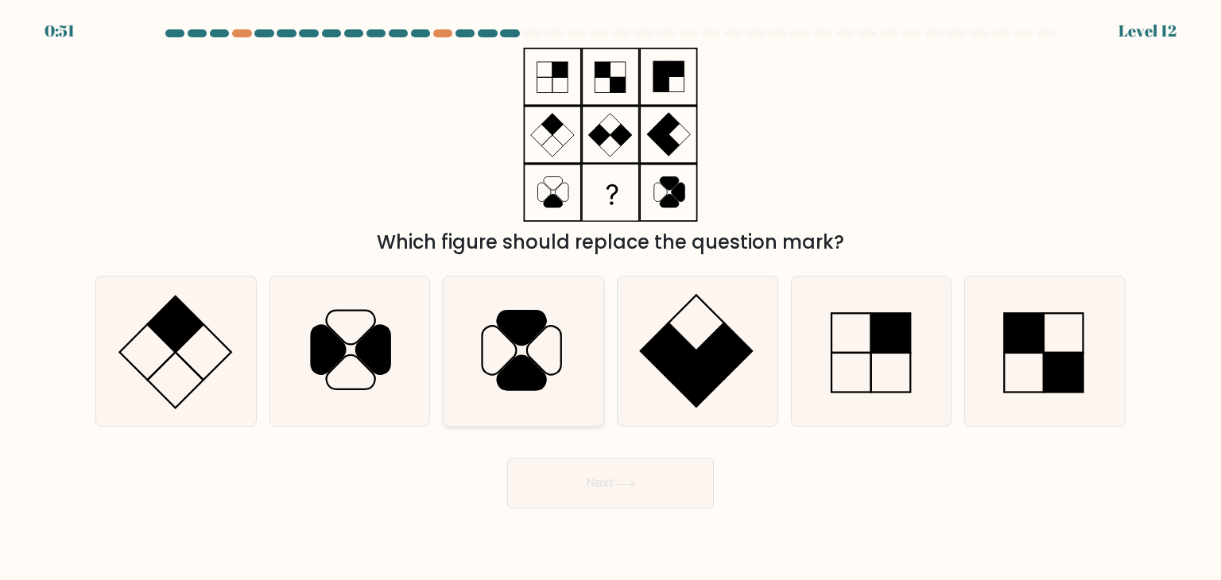
click at [503, 352] on icon at bounding box center [522, 351] width 149 height 149
click at [611, 298] on input "c." at bounding box center [611, 294] width 1 height 8
radio input "true"
click at [580, 482] on button "Next" at bounding box center [610, 483] width 207 height 51
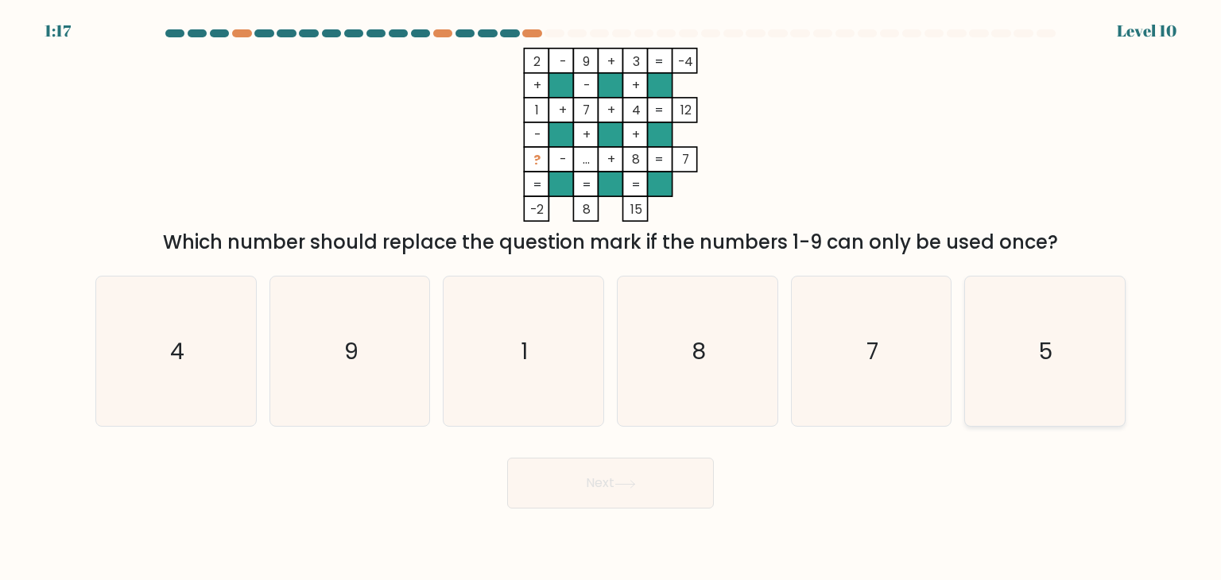
click at [1065, 360] on icon "5" at bounding box center [1044, 351] width 149 height 149
click at [611, 298] on input "f. 5" at bounding box center [611, 294] width 1 height 8
radio input "true"
click at [658, 487] on button "Next" at bounding box center [610, 483] width 207 height 51
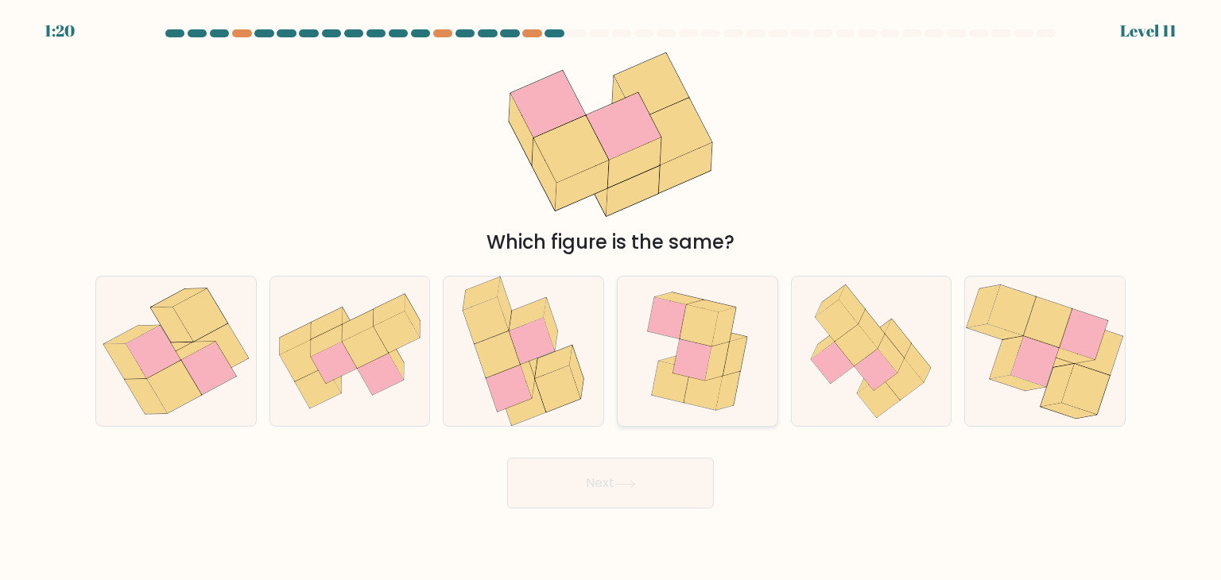
click at [693, 343] on icon at bounding box center [693, 360] width 38 height 41
click at [611, 298] on input "d." at bounding box center [611, 294] width 1 height 8
radio input "true"
click at [590, 481] on button "Next" at bounding box center [610, 483] width 207 height 51
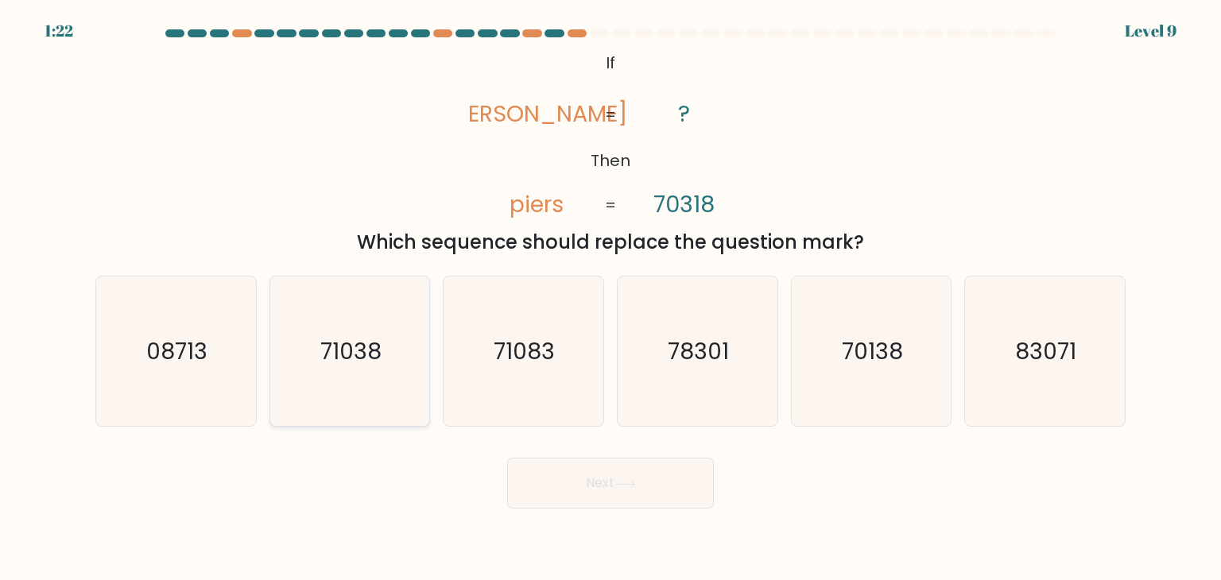
click at [371, 359] on text "71038" at bounding box center [350, 352] width 61 height 32
click at [611, 298] on input "b. 71038" at bounding box center [611, 294] width 1 height 8
radio input "true"
click at [592, 489] on button "Next" at bounding box center [610, 483] width 207 height 51
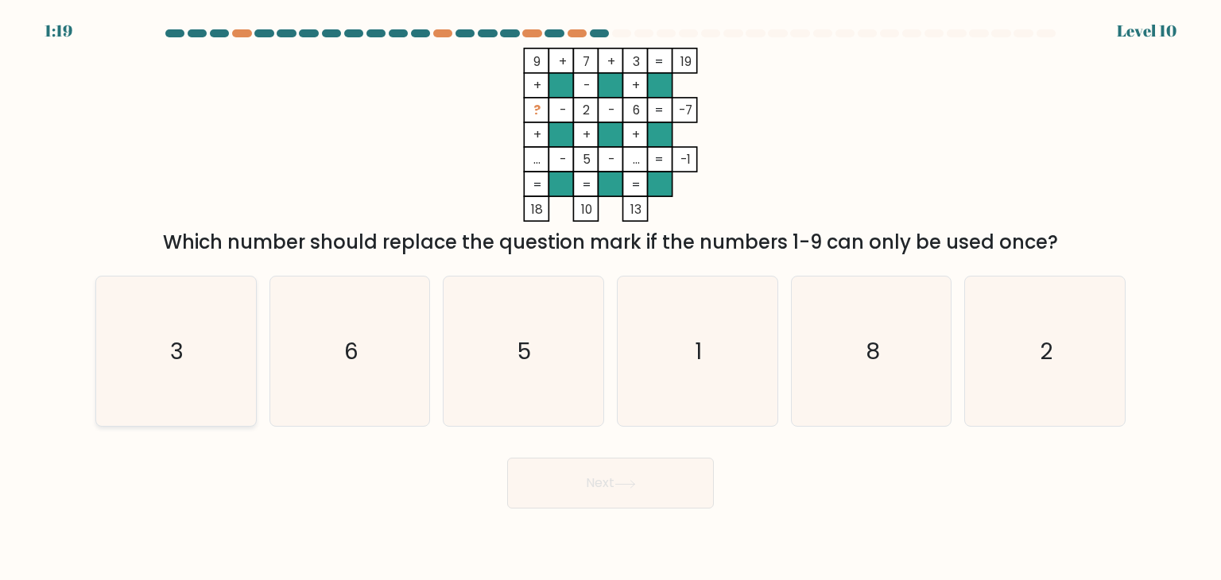
click at [188, 345] on icon "3" at bounding box center [175, 351] width 149 height 149
click at [611, 298] on input "a. 3" at bounding box center [611, 294] width 1 height 8
radio input "true"
click at [562, 489] on button "Next" at bounding box center [610, 483] width 207 height 51
